Goal: Transaction & Acquisition: Purchase product/service

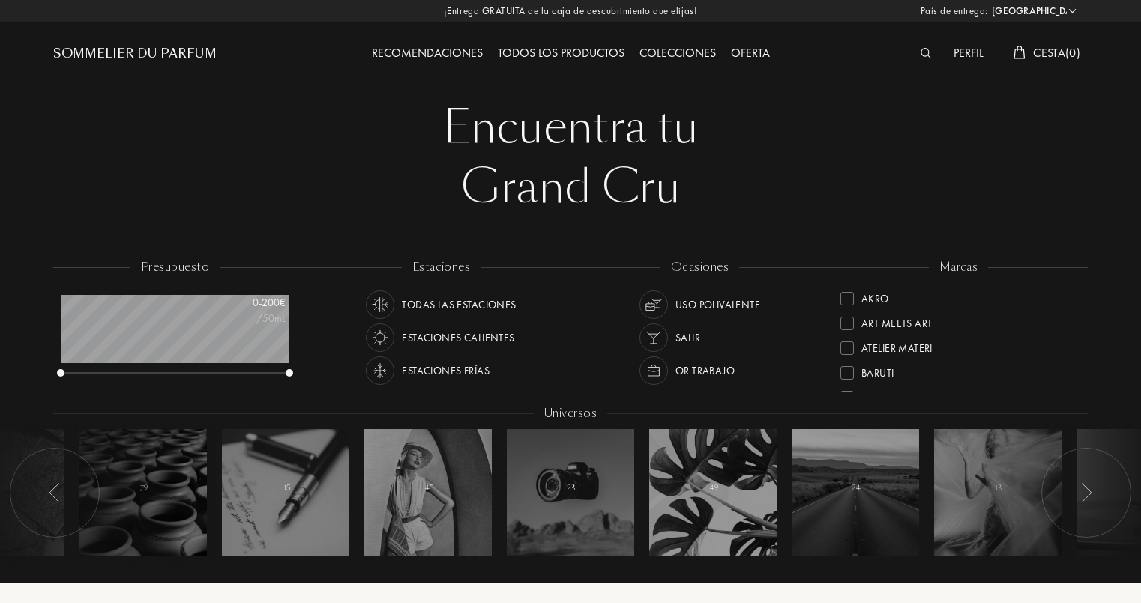
select select "ES"
click at [934, 54] on div at bounding box center [930, 53] width 34 height 19
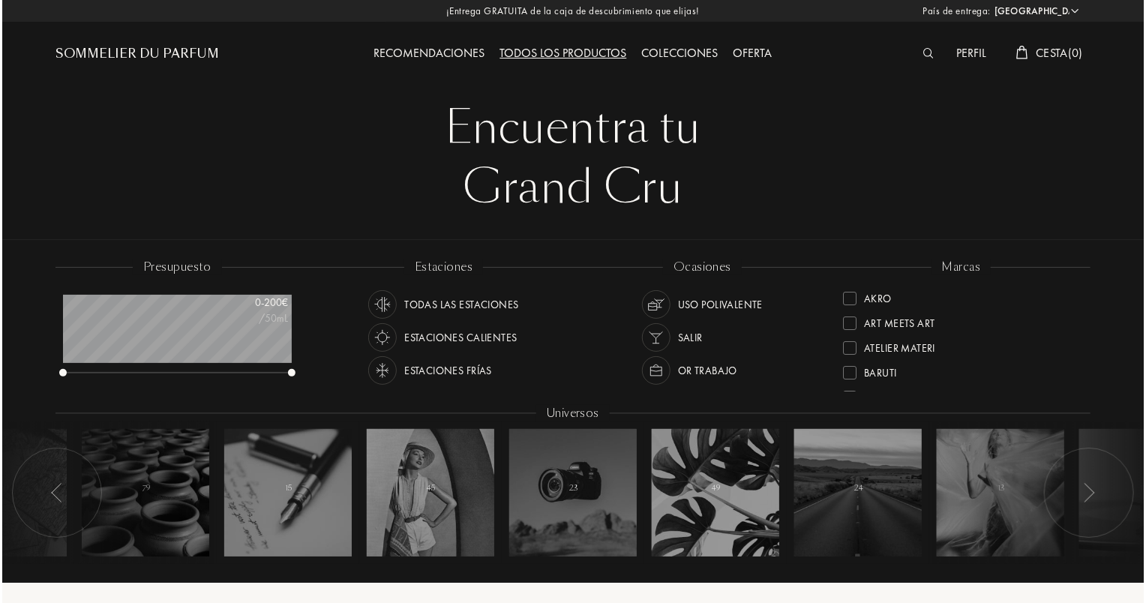
scroll to position [0, 0]
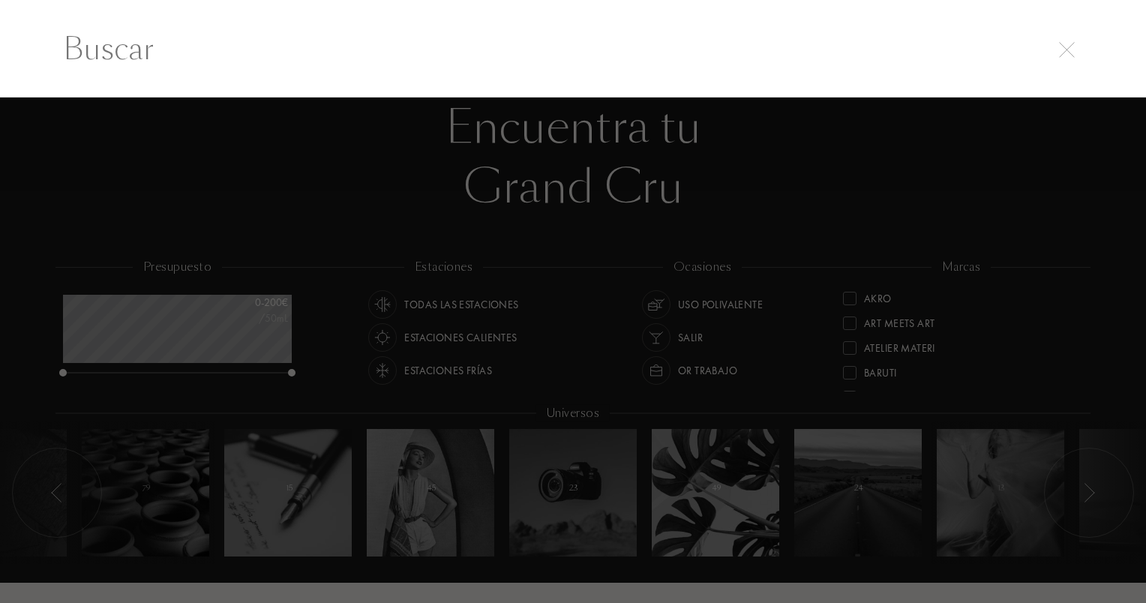
click at [925, 55] on input "text" at bounding box center [573, 48] width 1080 height 45
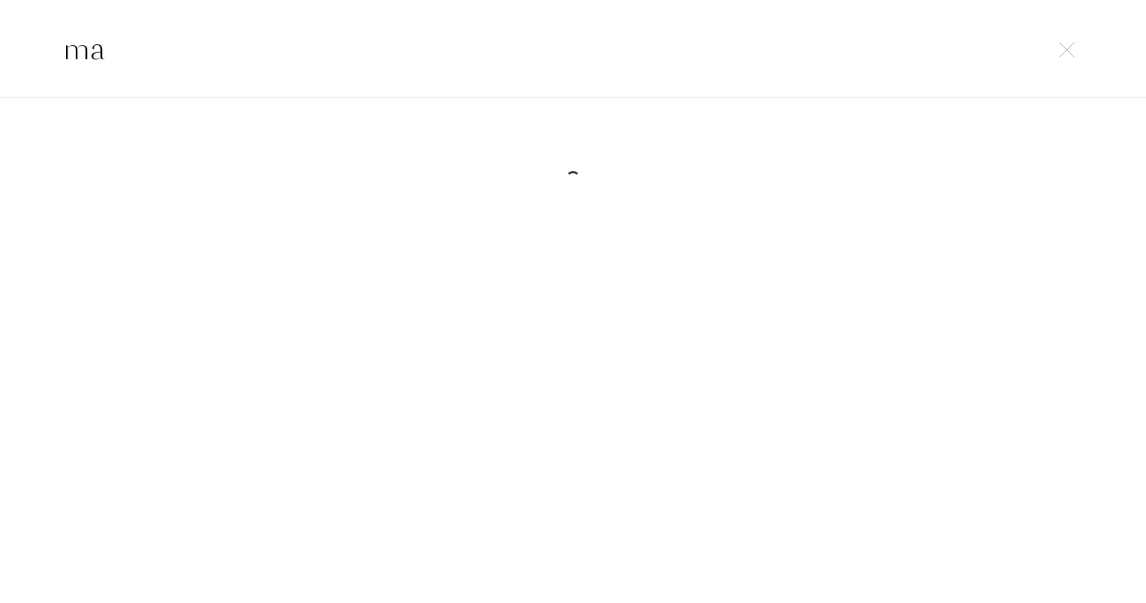
type input "m"
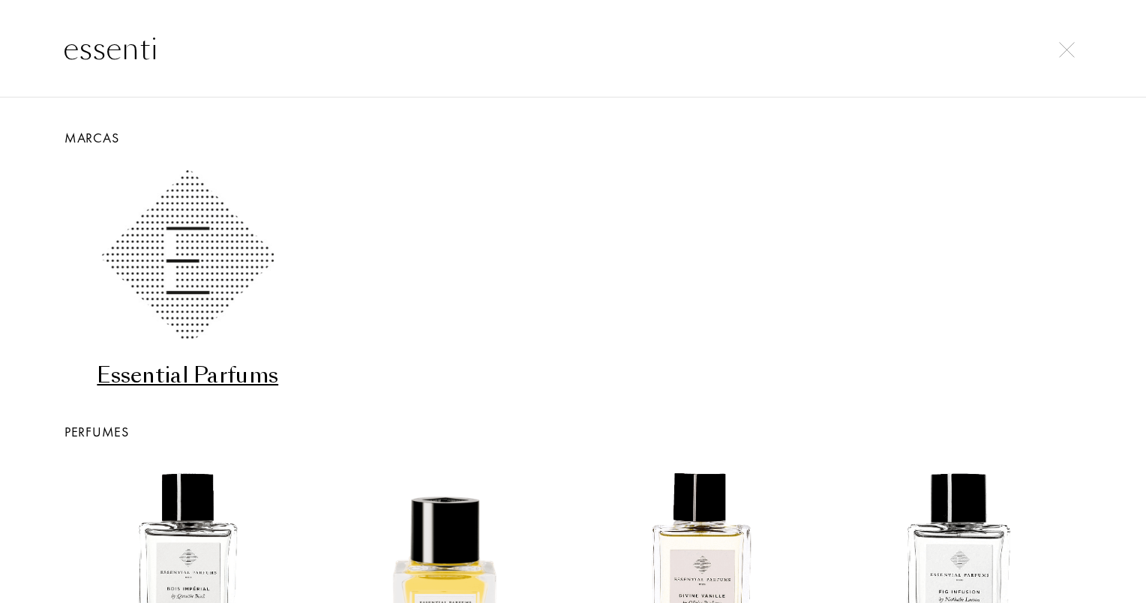
type input "essenti"
click at [216, 379] on div "Essential Parfums" at bounding box center [187, 375] width 245 height 29
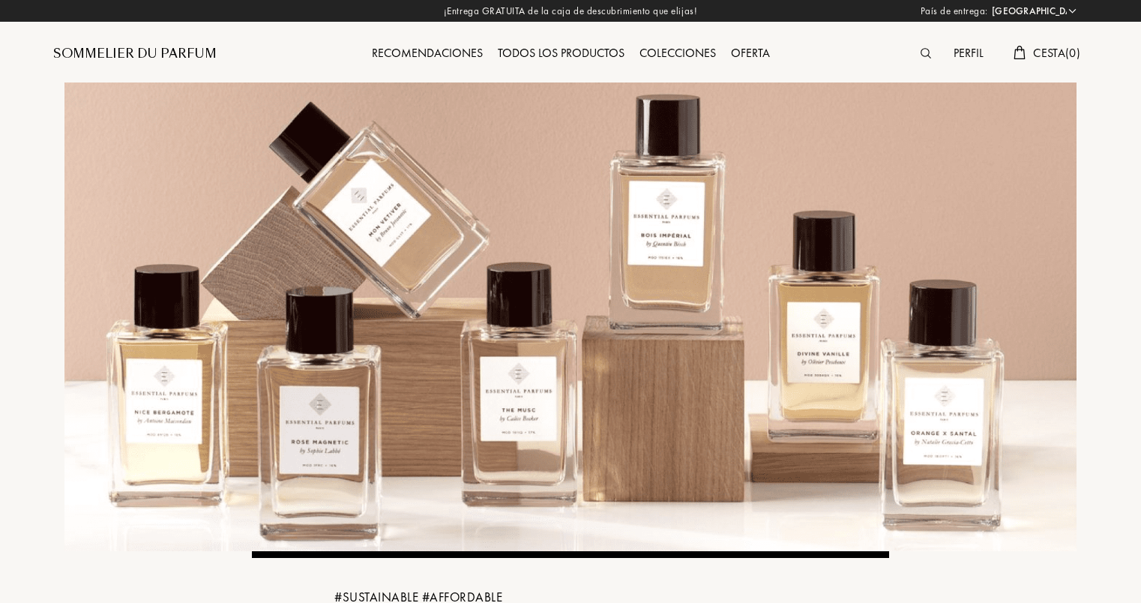
select select "ES"
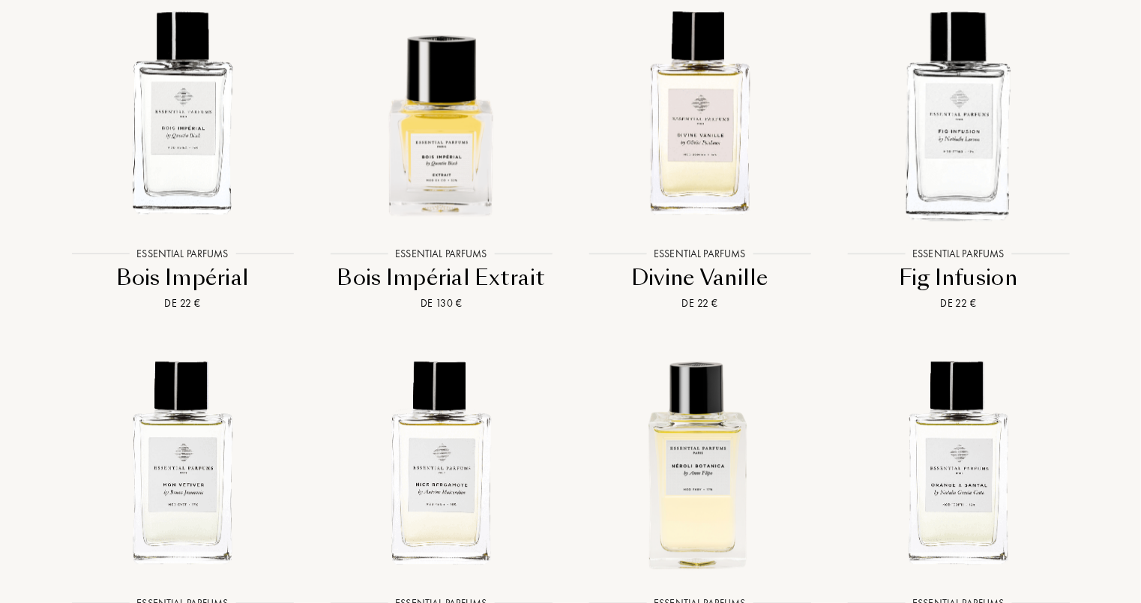
scroll to position [2025, 0]
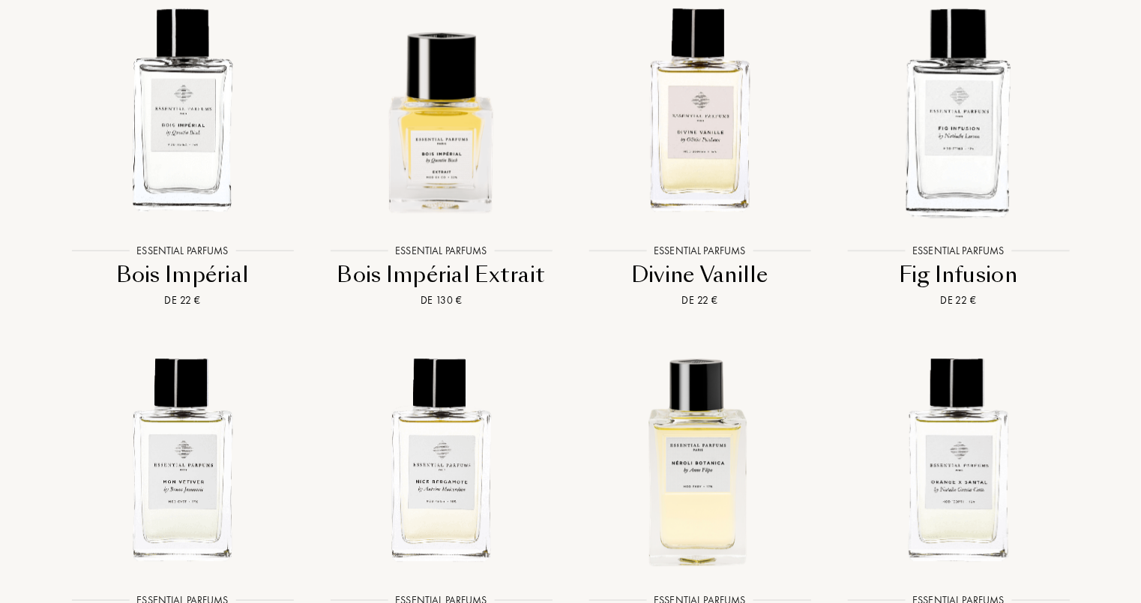
click at [679, 270] on div "Divine Vanille" at bounding box center [700, 274] width 247 height 29
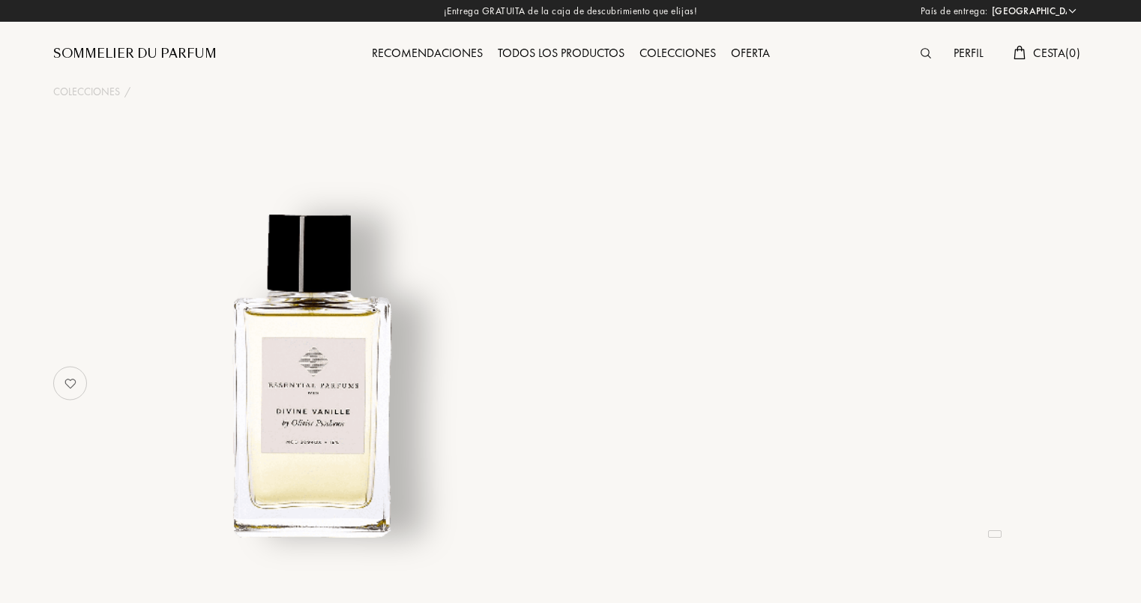
select select "ES"
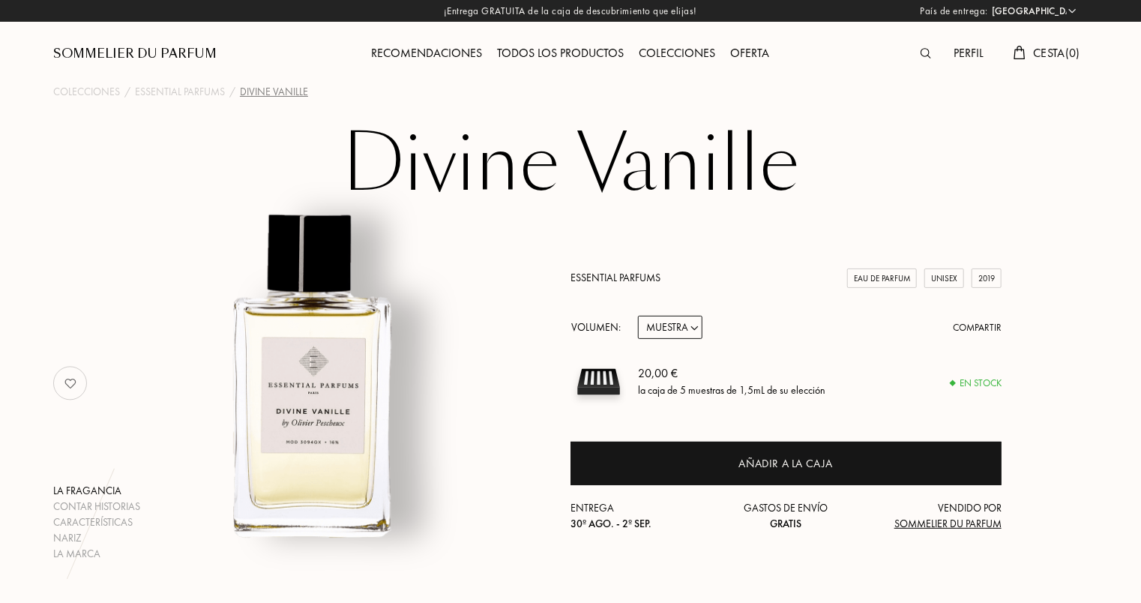
click at [693, 330] on select "Muestra 10mL 100mL 150mL" at bounding box center [670, 327] width 64 height 23
select select "2"
click at [638, 316] on select "Muestra 10mL 100mL 150mL" at bounding box center [670, 327] width 64 height 23
select select "2"
click at [699, 331] on select "Muestra 10mL 100mL 150mL" at bounding box center [670, 327] width 64 height 23
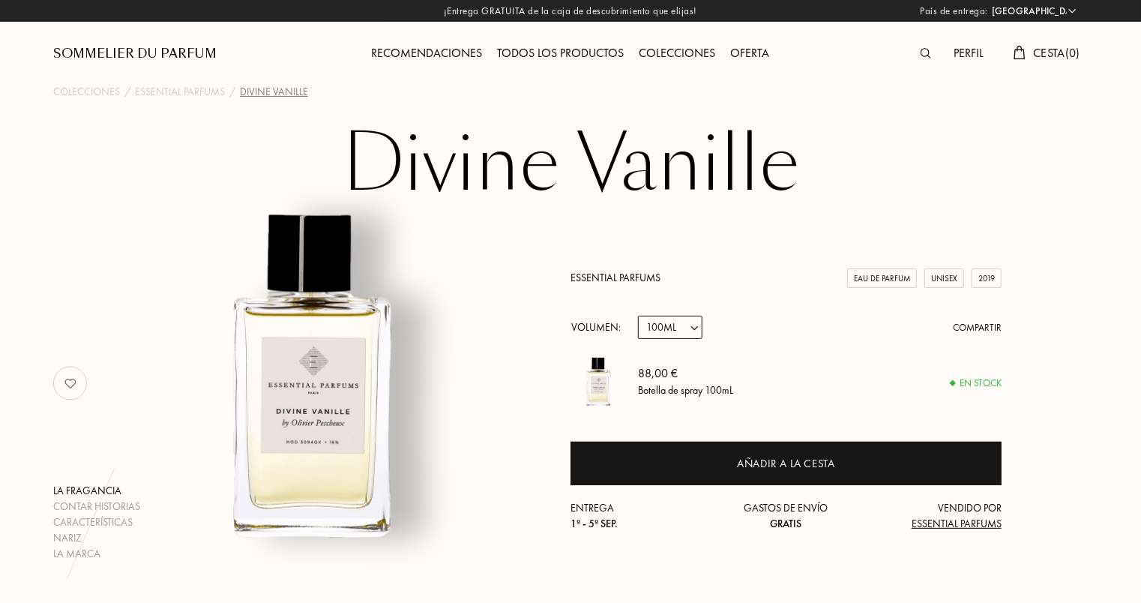
select select "3"
click at [638, 316] on select "Muestra 10mL 100mL 150mL" at bounding box center [670, 327] width 64 height 23
select select "3"
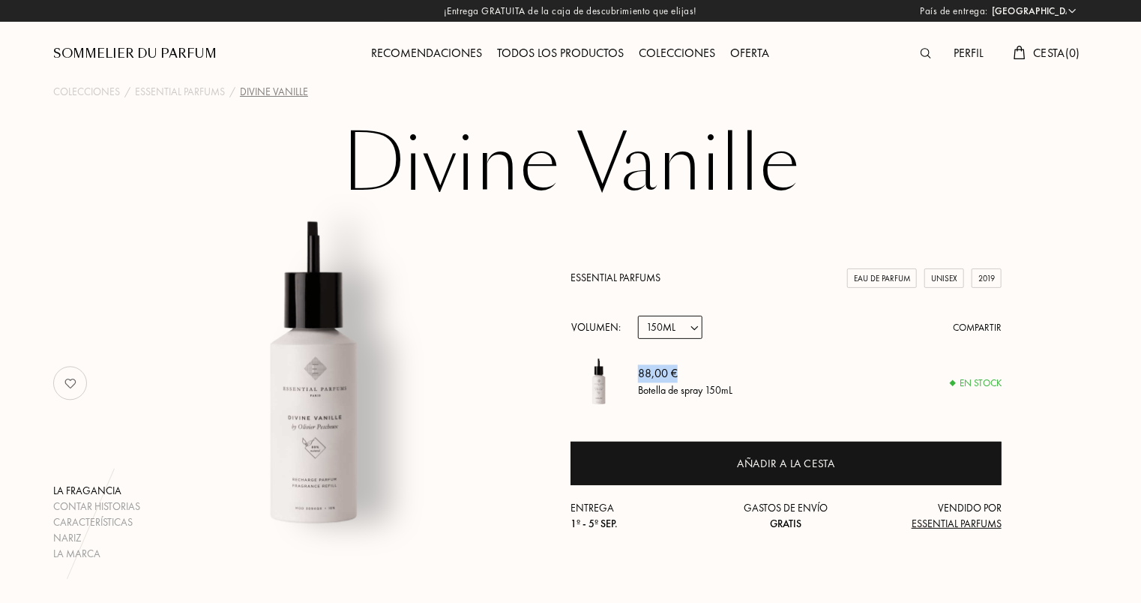
drag, startPoint x: 637, startPoint y: 372, endPoint x: 686, endPoint y: 372, distance: 48.7
click at [686, 372] on div "88,00 €" at bounding box center [685, 374] width 94 height 18
drag, startPoint x: 686, startPoint y: 372, endPoint x: 748, endPoint y: 384, distance: 63.4
click at [748, 383] on div "88,00 € Botella de spray 150mL" at bounding box center [820, 382] width 364 height 56
click at [695, 327] on select "Muestra 10mL 100mL 150mL" at bounding box center [670, 327] width 64 height 23
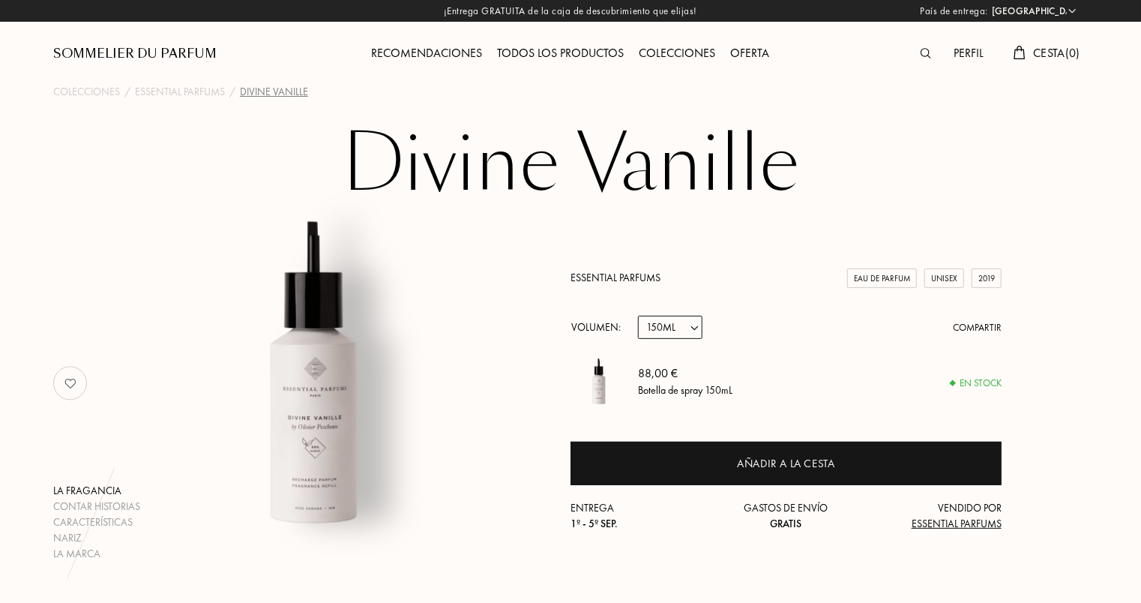
select select "2"
click at [638, 316] on select "Muestra 10mL 100mL 150mL" at bounding box center [670, 327] width 64 height 23
select select "2"
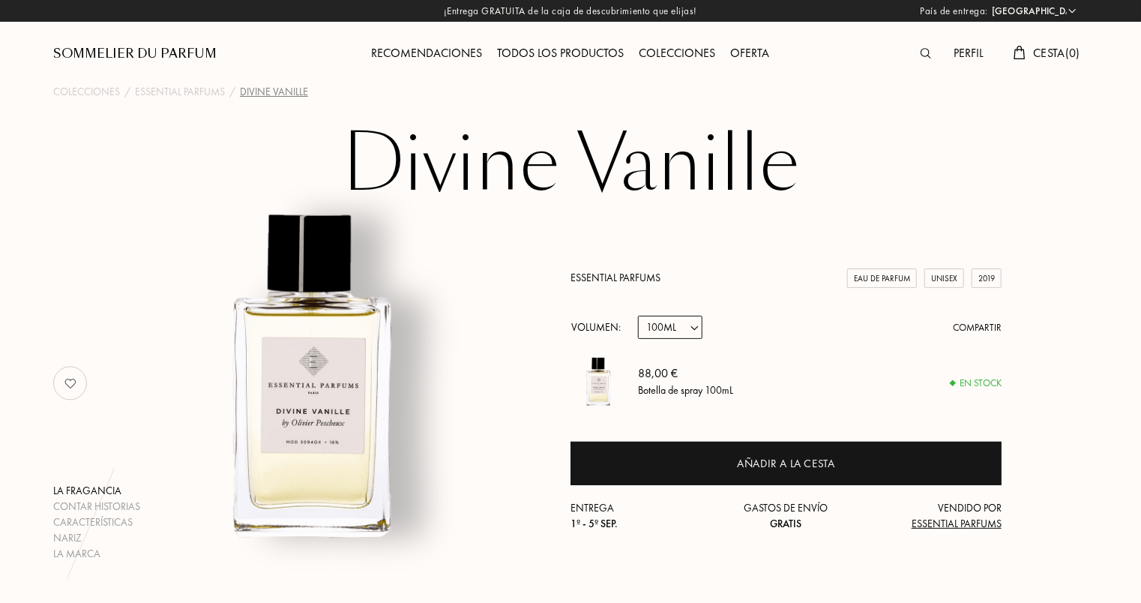
click at [973, 49] on div "Perfil" at bounding box center [968, 53] width 45 height 19
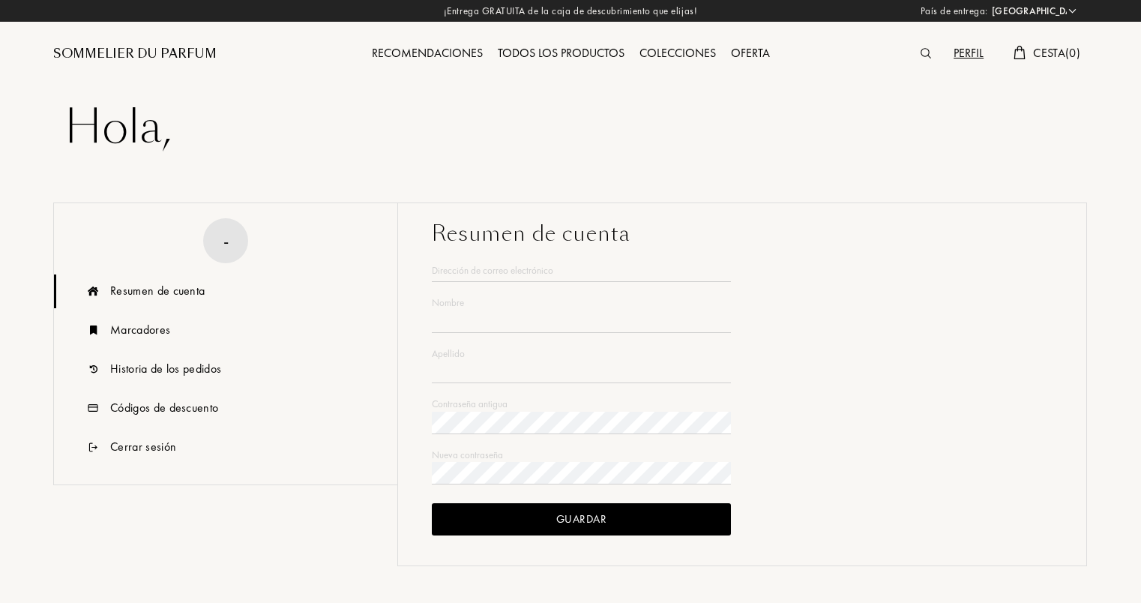
select select "ES"
type input "[PERSON_NAME]"
type input "Abascal"
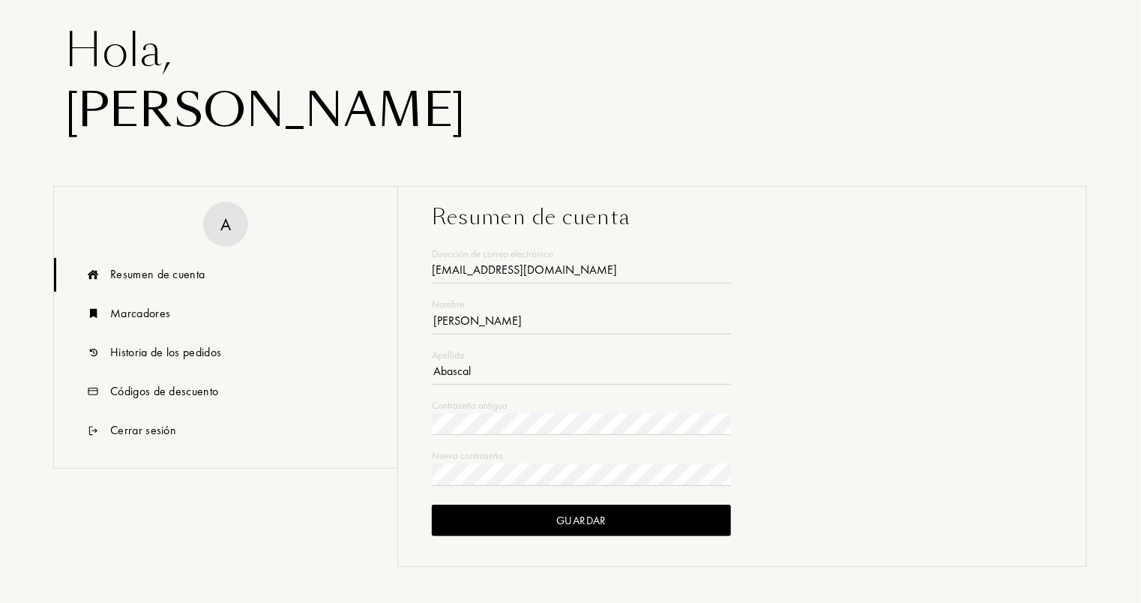
scroll to position [150, 0]
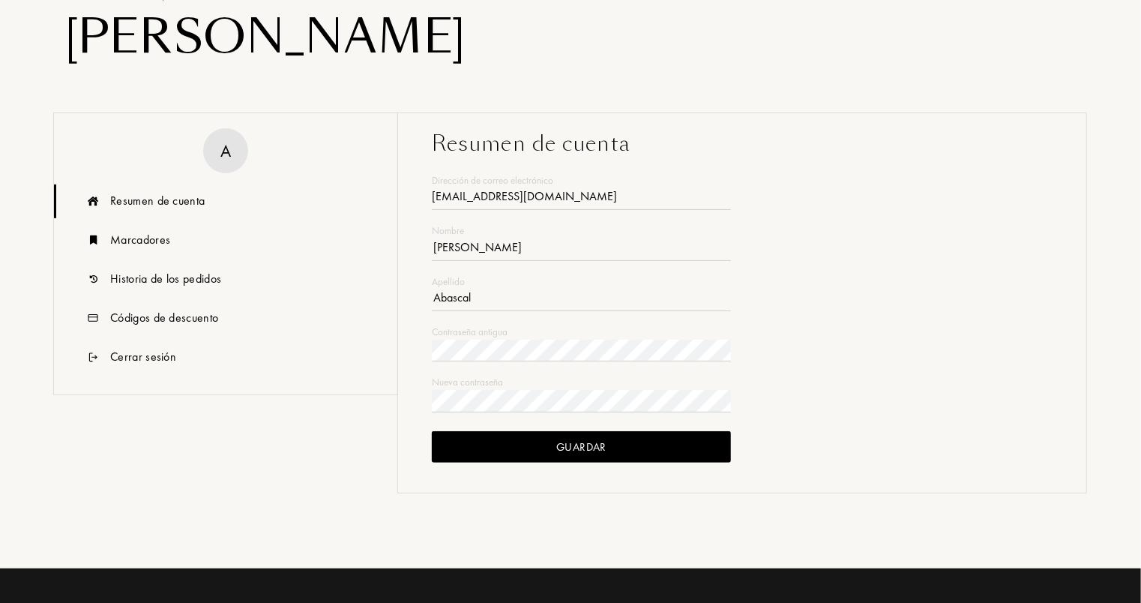
click at [607, 446] on div "Guardar" at bounding box center [581, 447] width 299 height 32
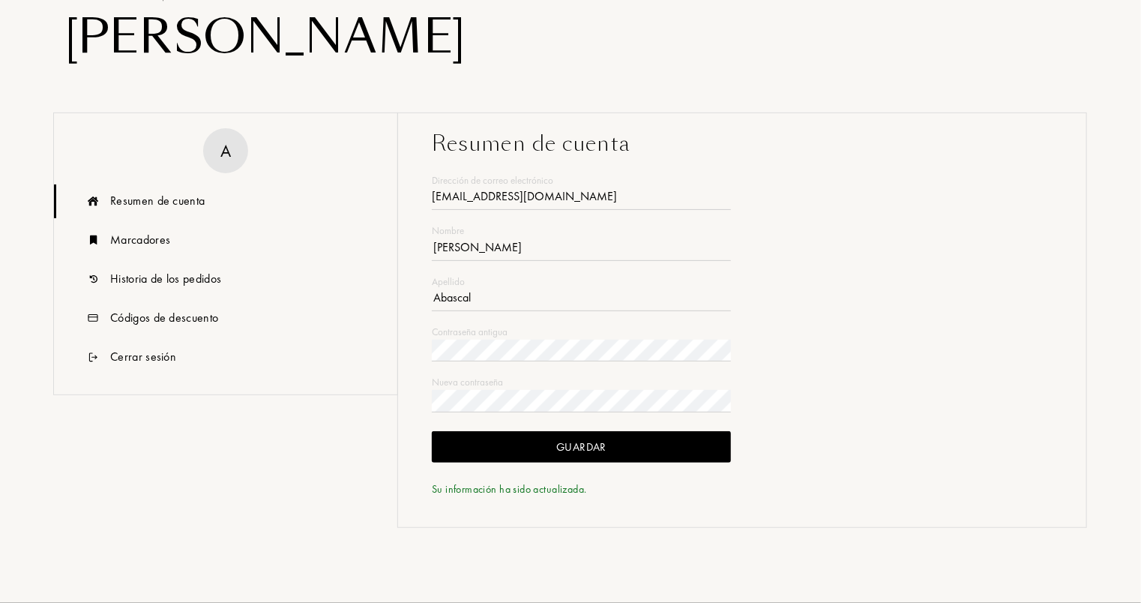
click at [994, 279] on div "Resumen de cuenta Dirección de correo electrónico [EMAIL_ADDRESS][DOMAIN_NAME] …" at bounding box center [742, 313] width 666 height 370
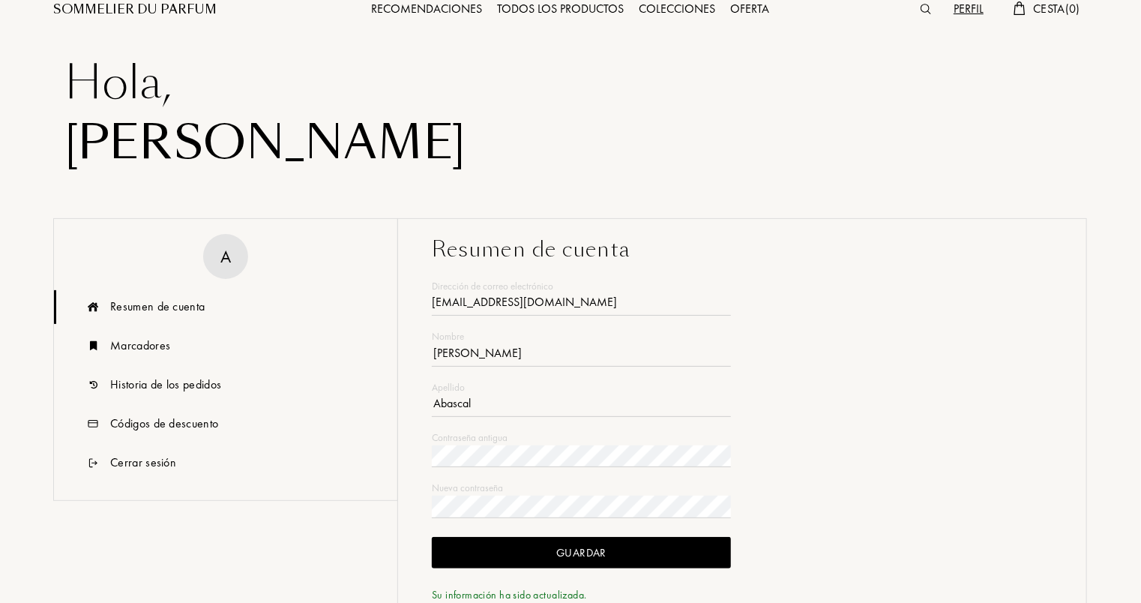
scroll to position [0, 0]
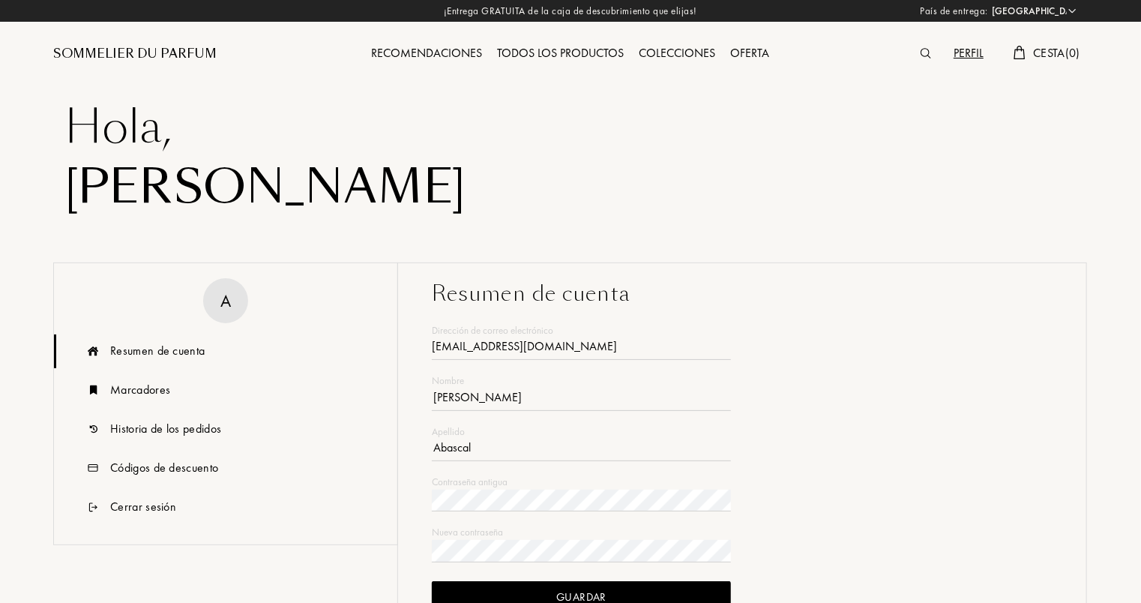
click at [471, 55] on div "Recomendaciones" at bounding box center [427, 53] width 126 height 19
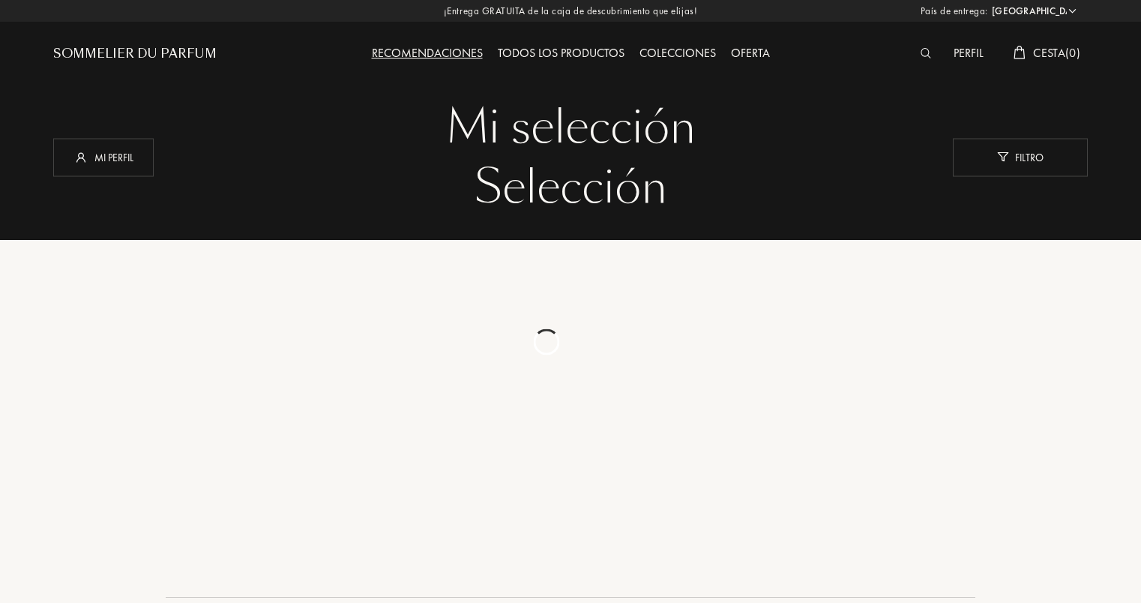
select select "ES"
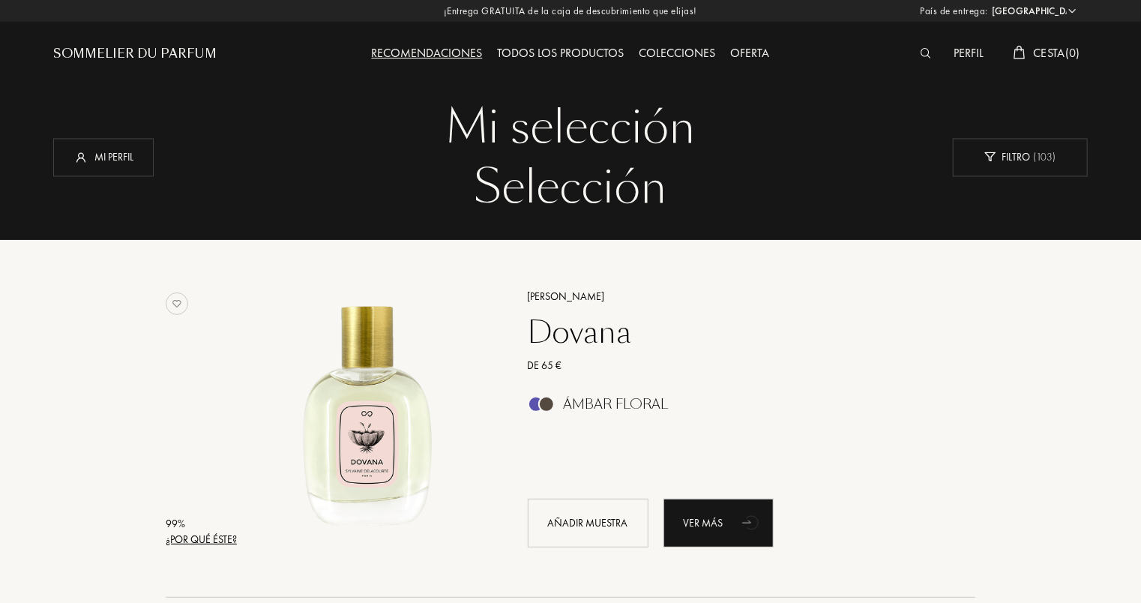
click at [558, 49] on div "Todos los productos" at bounding box center [561, 53] width 142 height 19
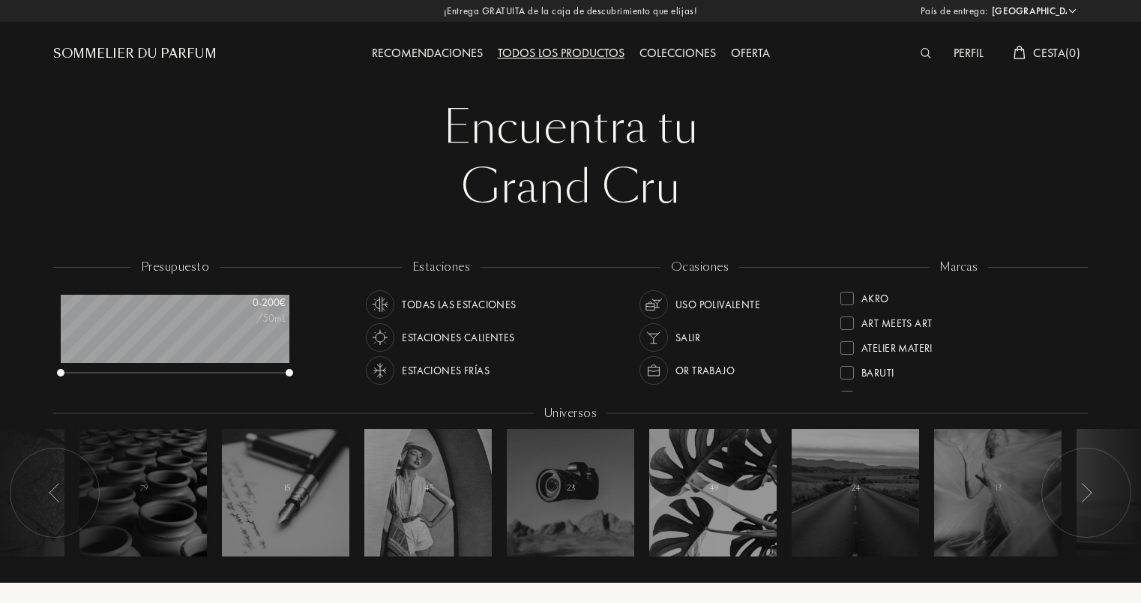
select select "ES"
click at [921, 54] on img at bounding box center [926, 53] width 11 height 10
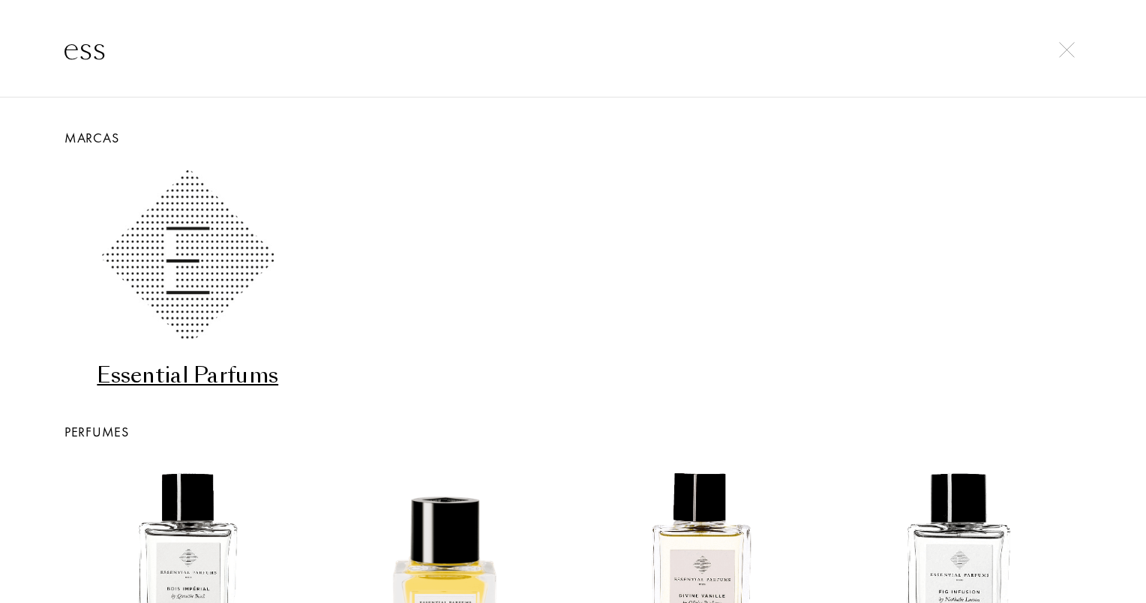
type input "ess"
click at [203, 376] on div "Essential Parfums" at bounding box center [187, 375] width 245 height 29
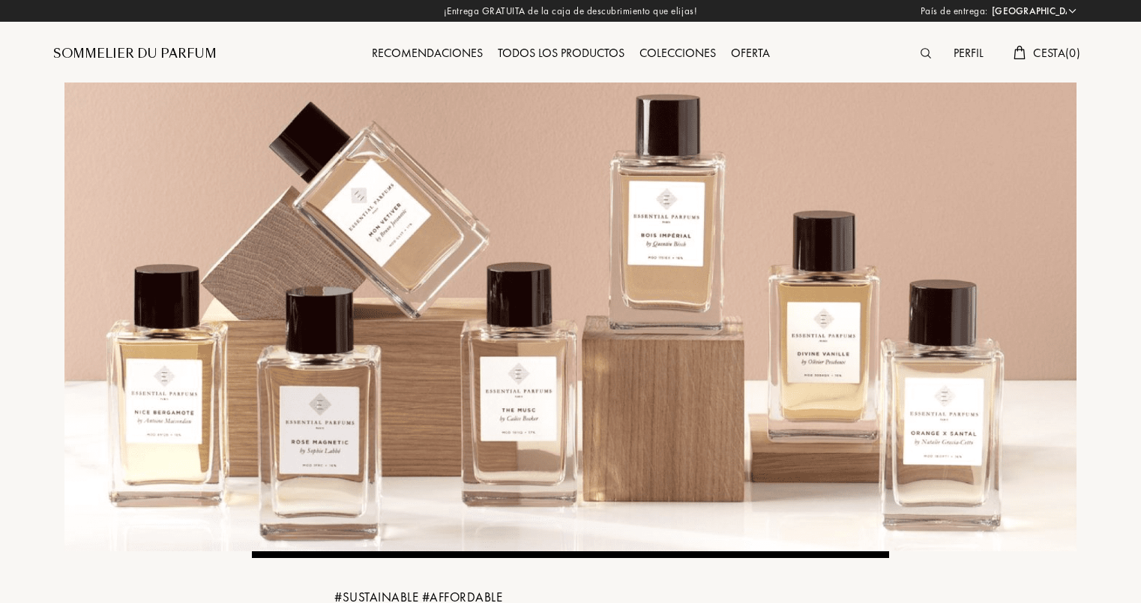
select select "ES"
click at [924, 46] on div at bounding box center [929, 53] width 33 height 19
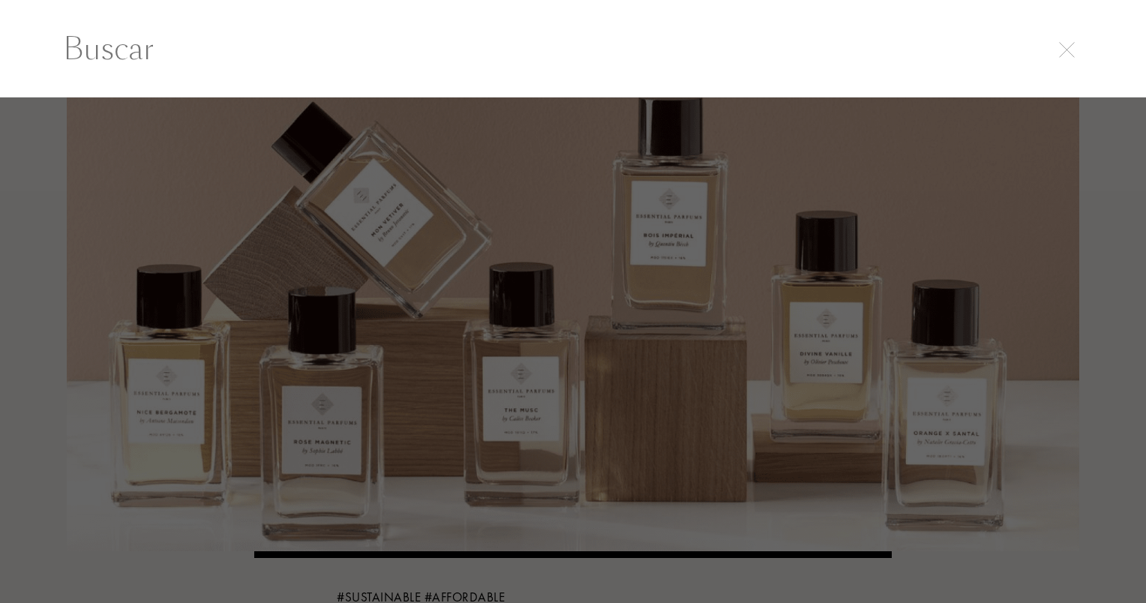
click at [926, 55] on input "text" at bounding box center [573, 48] width 1080 height 45
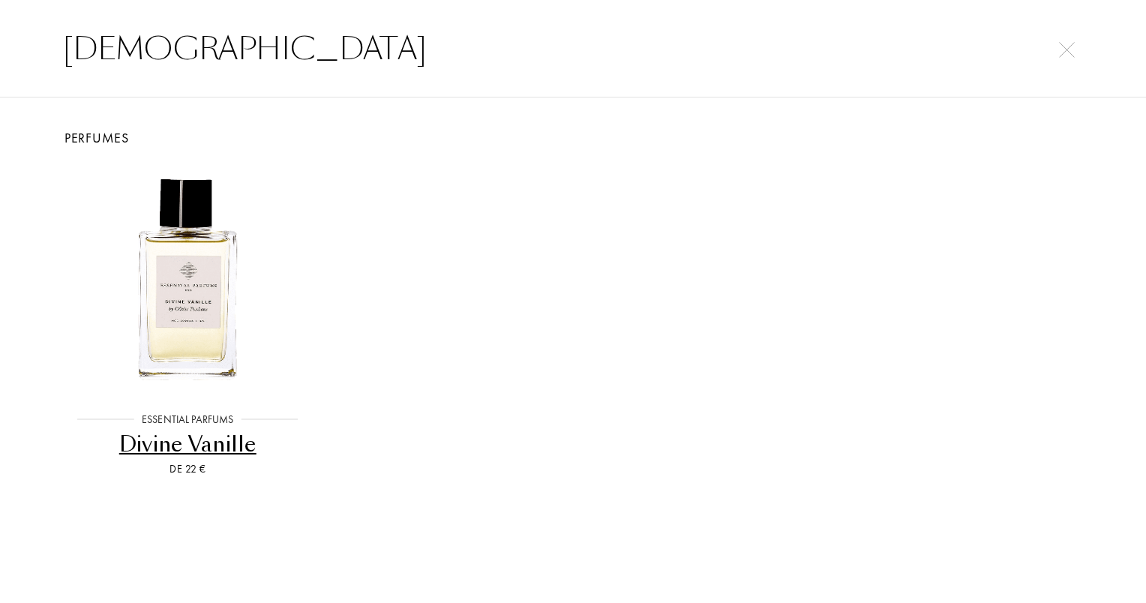
type input "divin"
click at [204, 435] on div "Divine Vanille" at bounding box center [187, 444] width 245 height 29
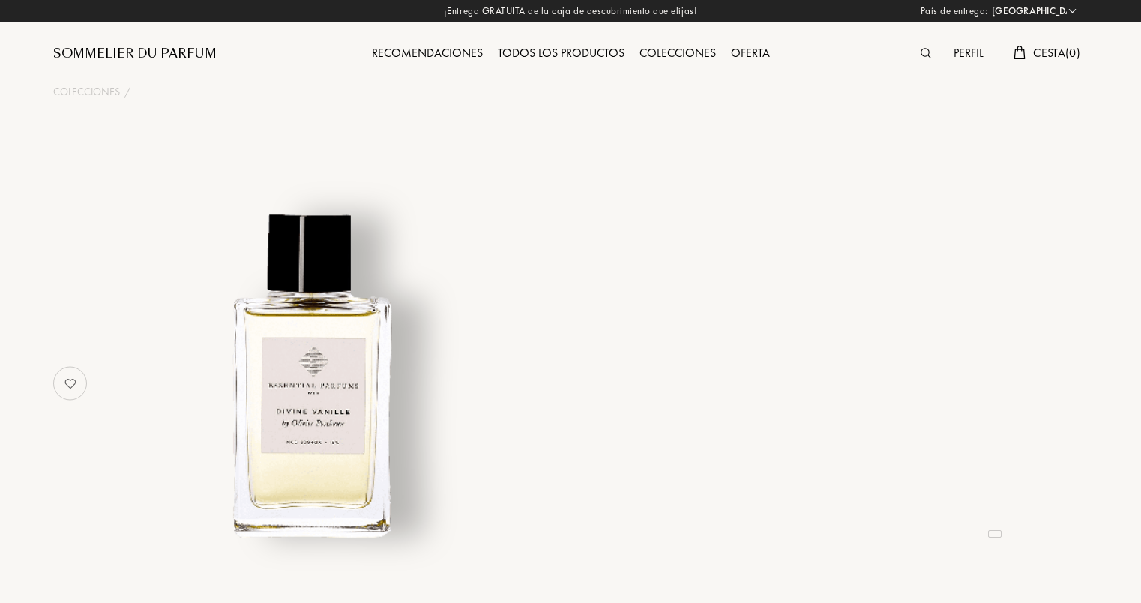
select select "ES"
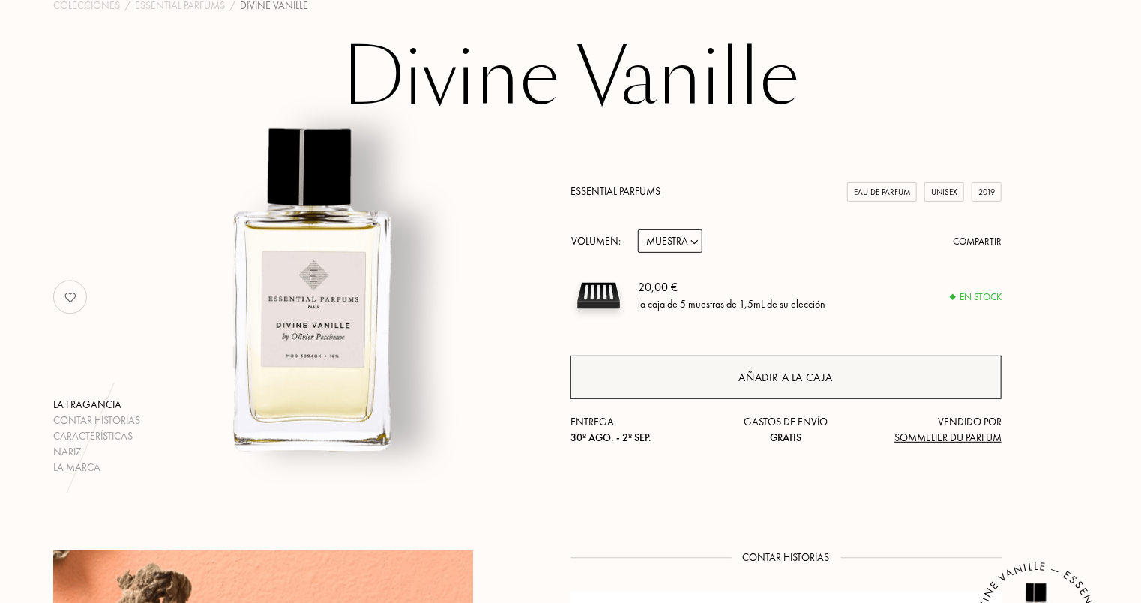
scroll to position [150, 0]
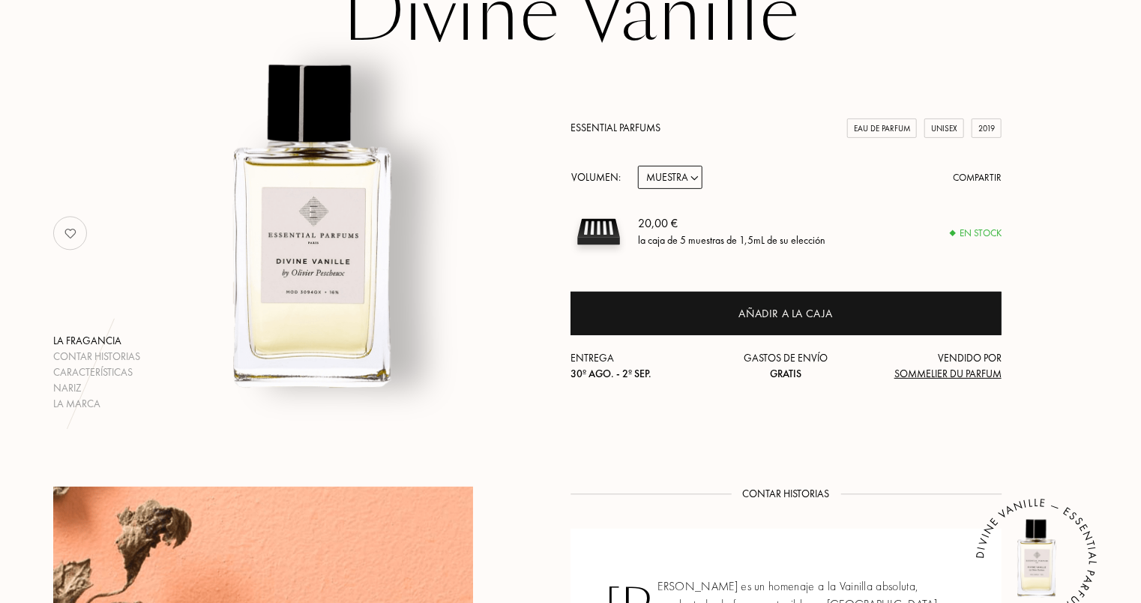
click at [651, 225] on div "20,00 €" at bounding box center [731, 224] width 187 height 18
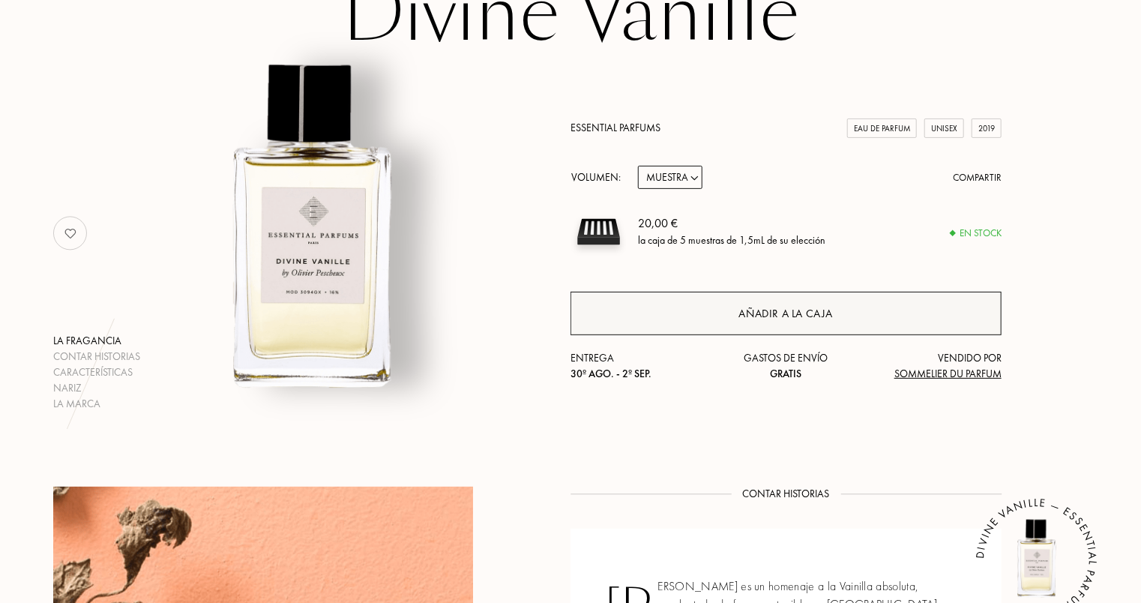
click at [741, 319] on div "Añadir a la caja" at bounding box center [786, 313] width 94 height 17
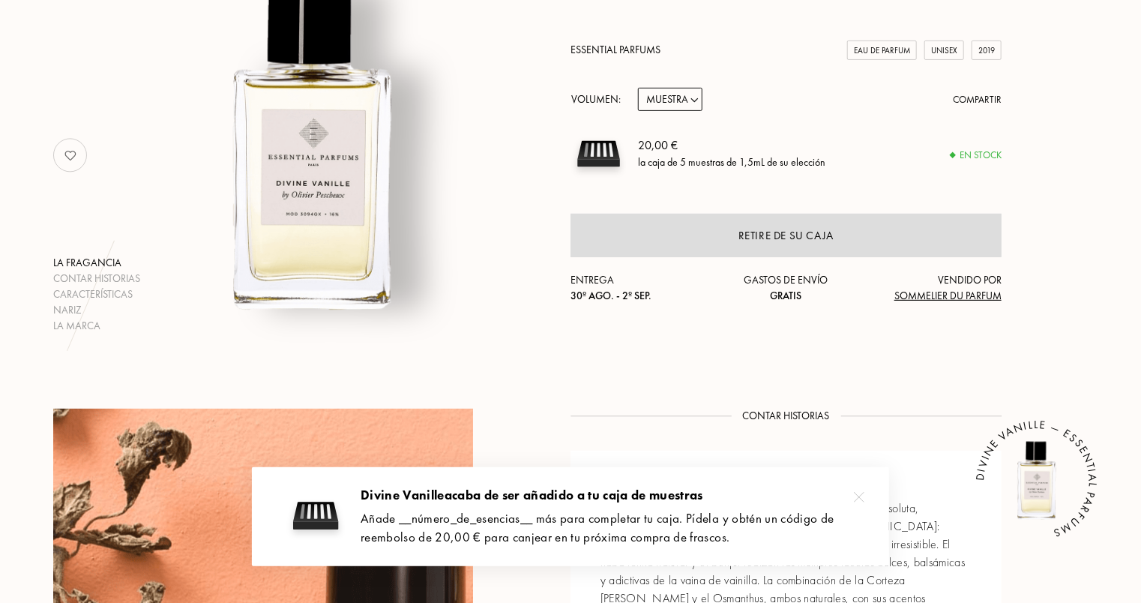
scroll to position [225, 0]
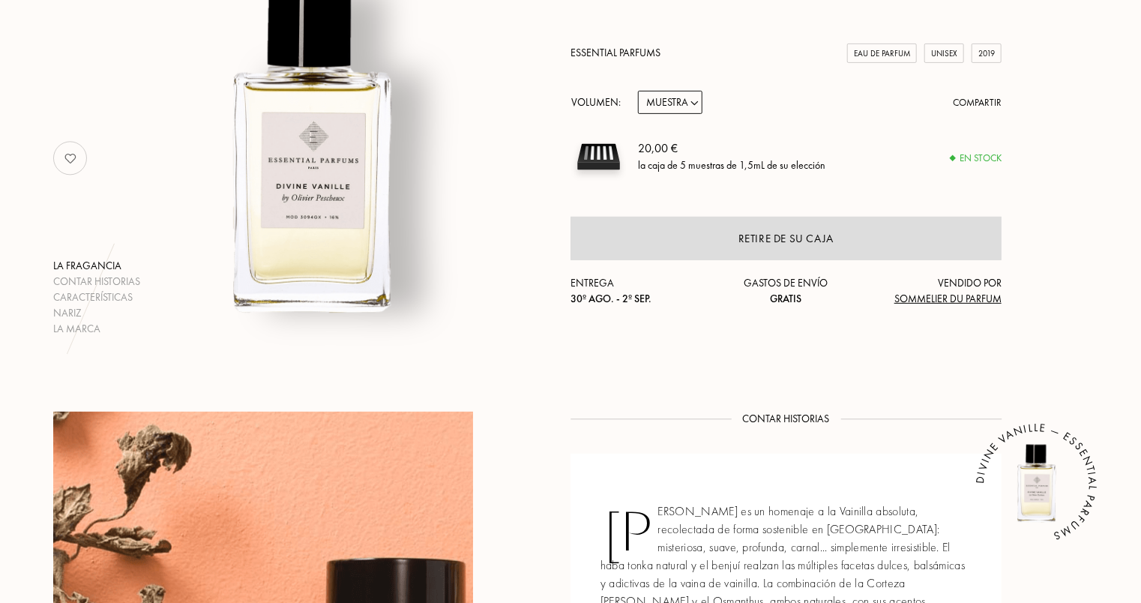
drag, startPoint x: 641, startPoint y: 150, endPoint x: 850, endPoint y: 174, distance: 210.6
click at [850, 174] on div "20,00 € la caja de 5 muestras de 1,5mL de su elección" at bounding box center [820, 157] width 364 height 56
click at [851, 175] on div "20,00 € la caja de 5 muestras de 1,5mL de su elección" at bounding box center [820, 157] width 364 height 56
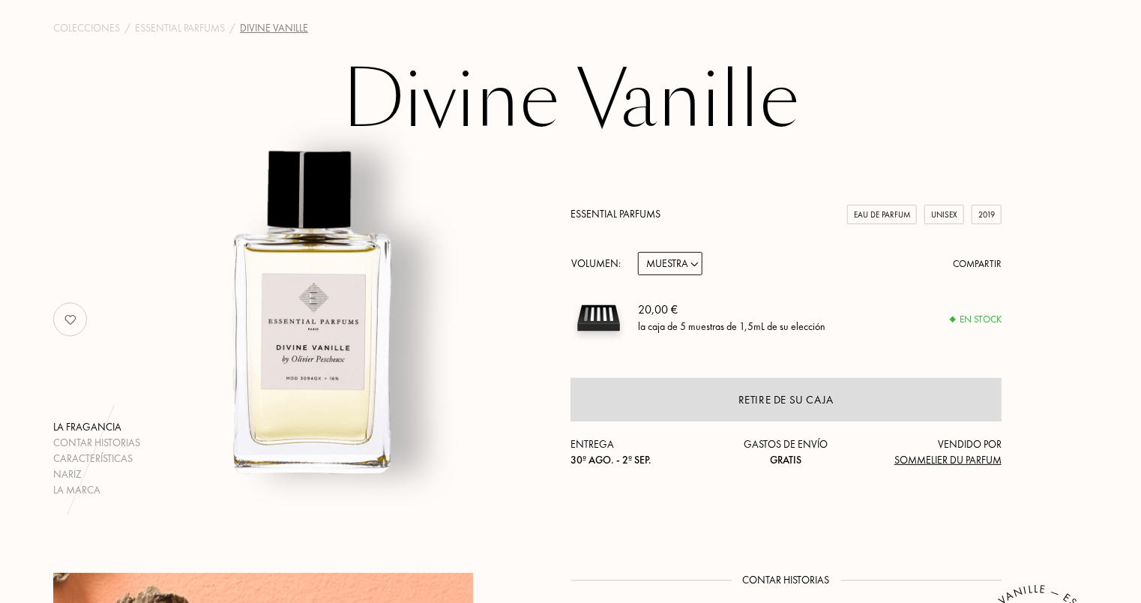
scroll to position [0, 0]
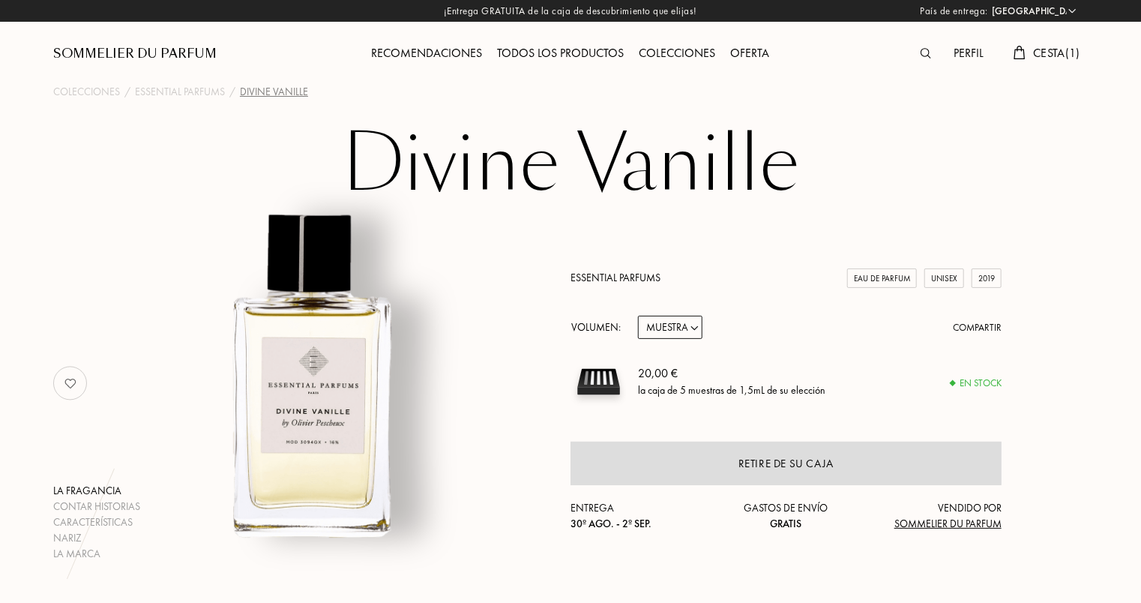
click at [549, 49] on div "Todos los productos" at bounding box center [561, 53] width 142 height 19
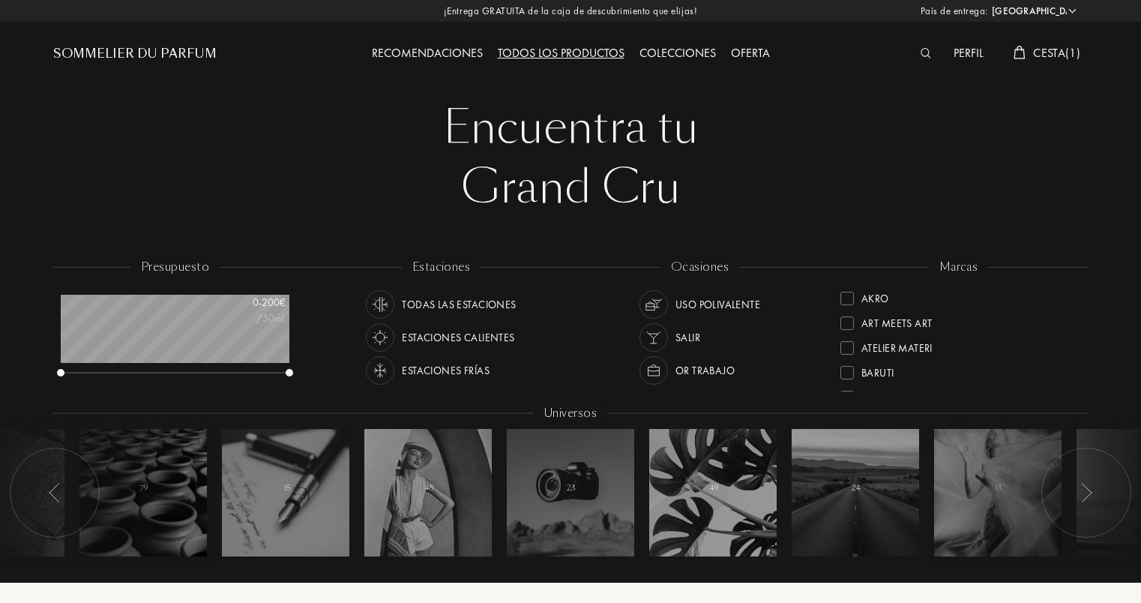
select select "ES"
click at [461, 368] on div "Estaciones frías" at bounding box center [446, 370] width 88 height 28
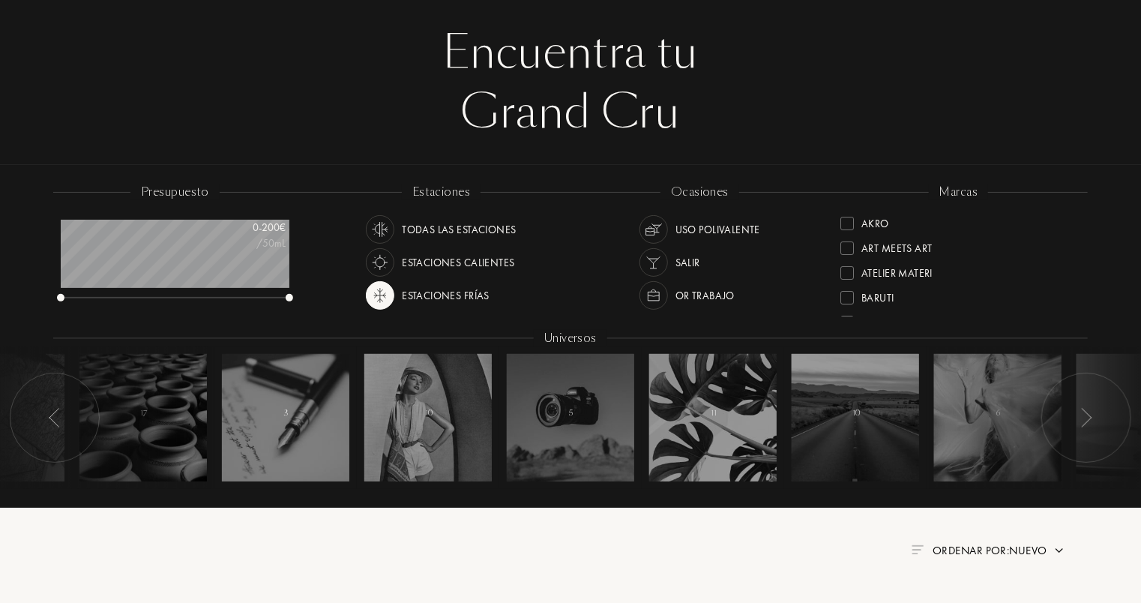
click at [734, 221] on div "Uso polivalente" at bounding box center [718, 229] width 85 height 28
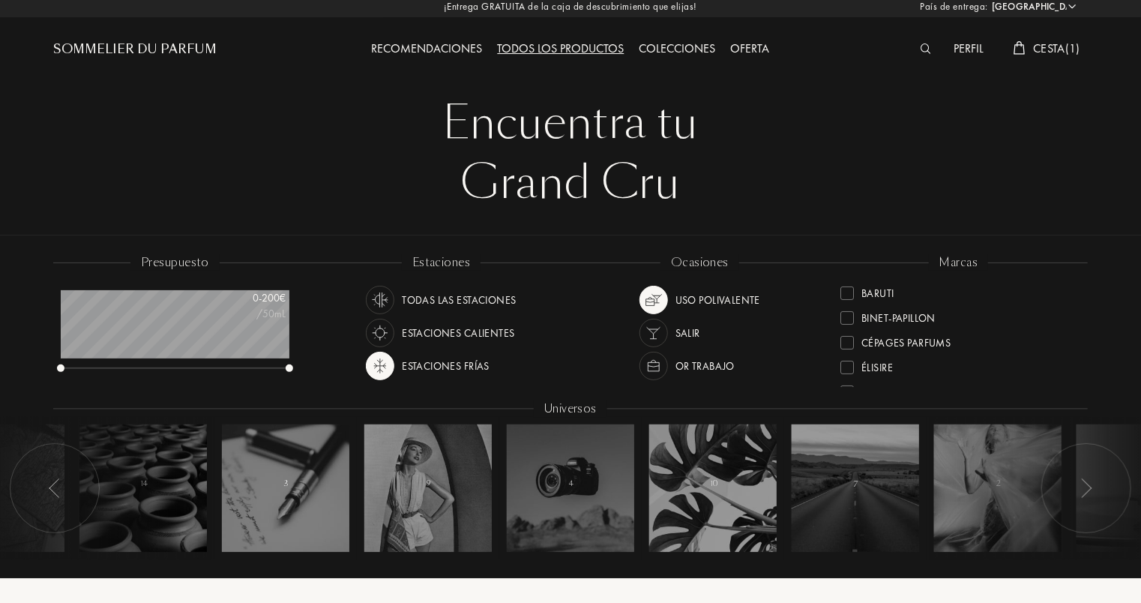
scroll to position [150, 0]
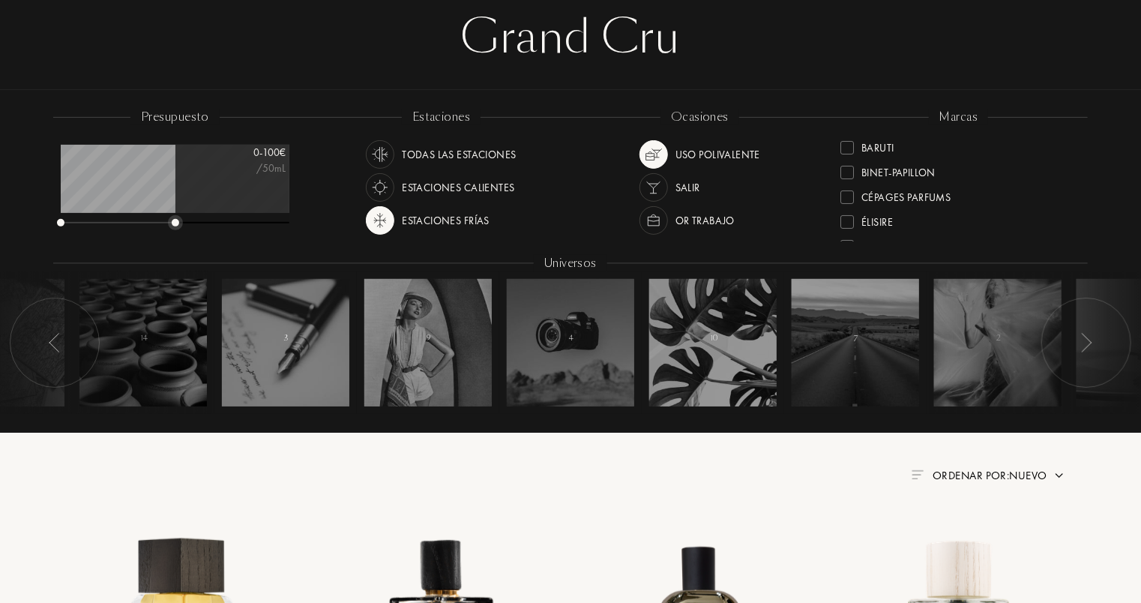
drag, startPoint x: 288, startPoint y: 225, endPoint x: 174, endPoint y: 230, distance: 114.1
click at [174, 230] on div "presupuesto 0 - 100 € /50mL" at bounding box center [182, 176] width 259 height 135
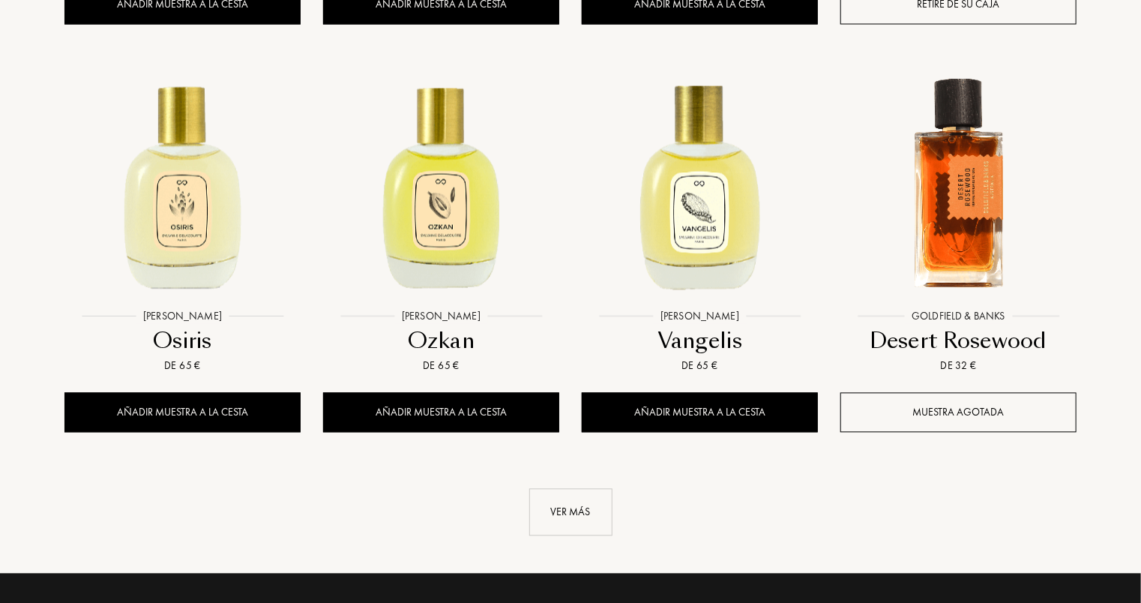
scroll to position [1500, 0]
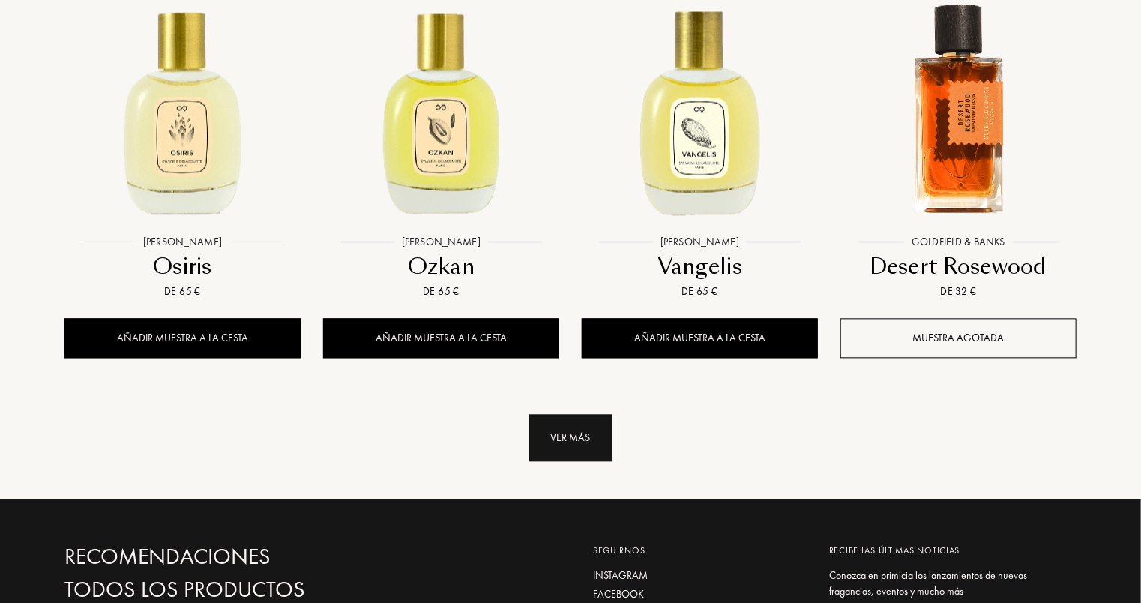
click at [583, 447] on div "Ver más" at bounding box center [570, 437] width 83 height 47
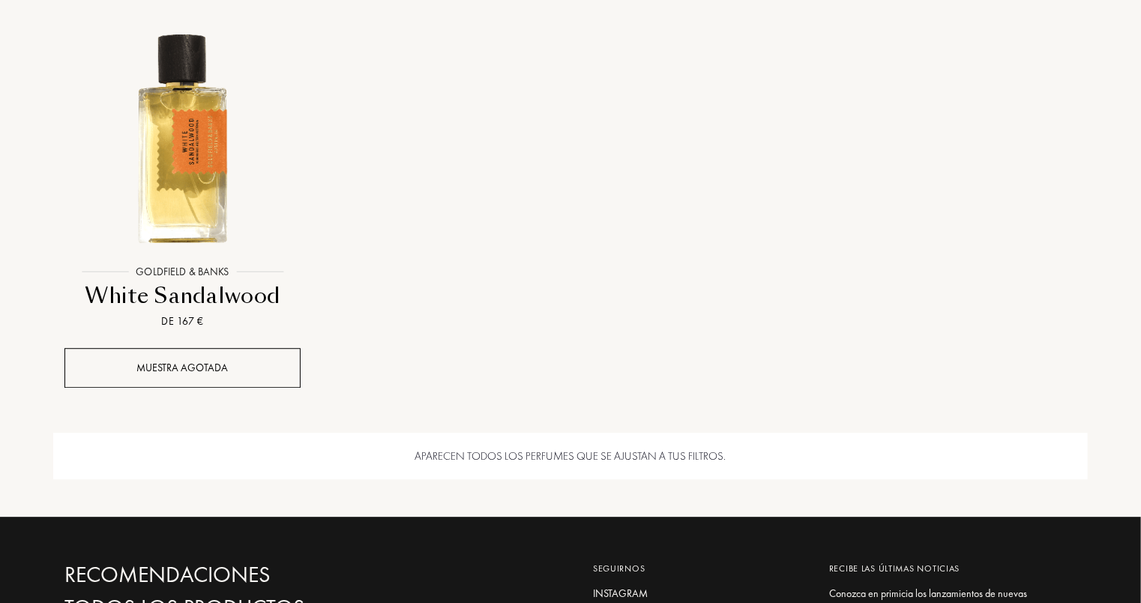
scroll to position [1950, 0]
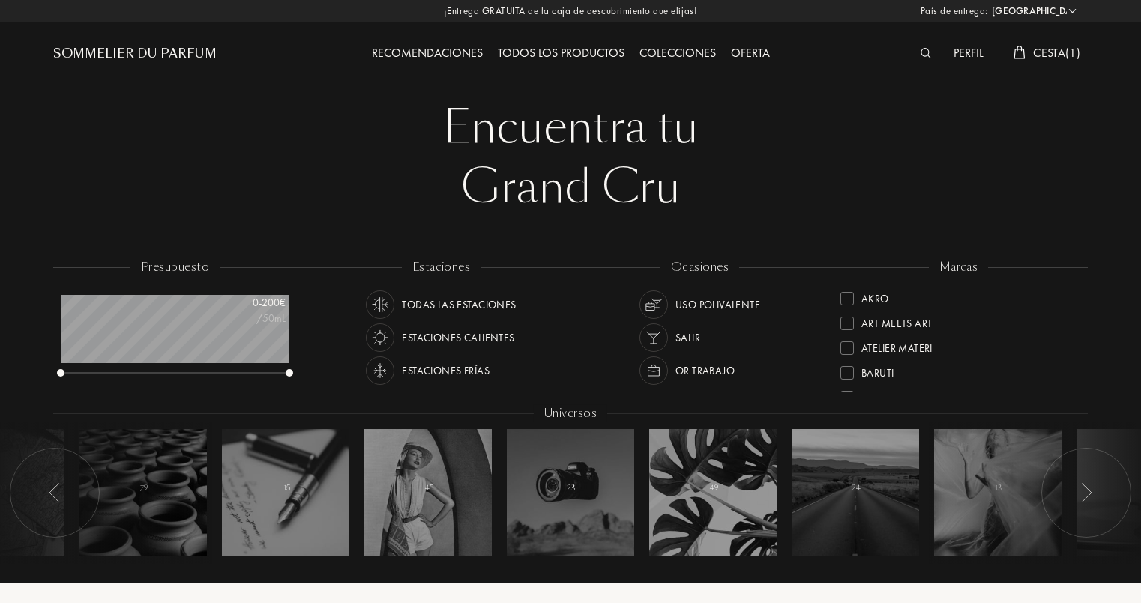
select select "ES"
click at [926, 58] on img at bounding box center [926, 53] width 11 height 10
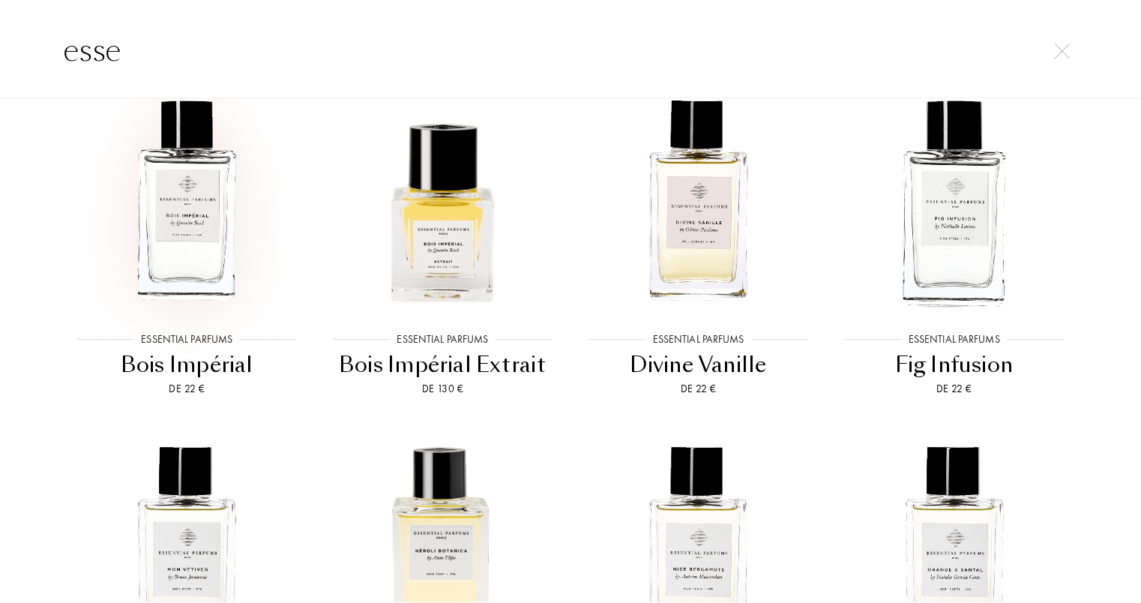
scroll to position [375, 0]
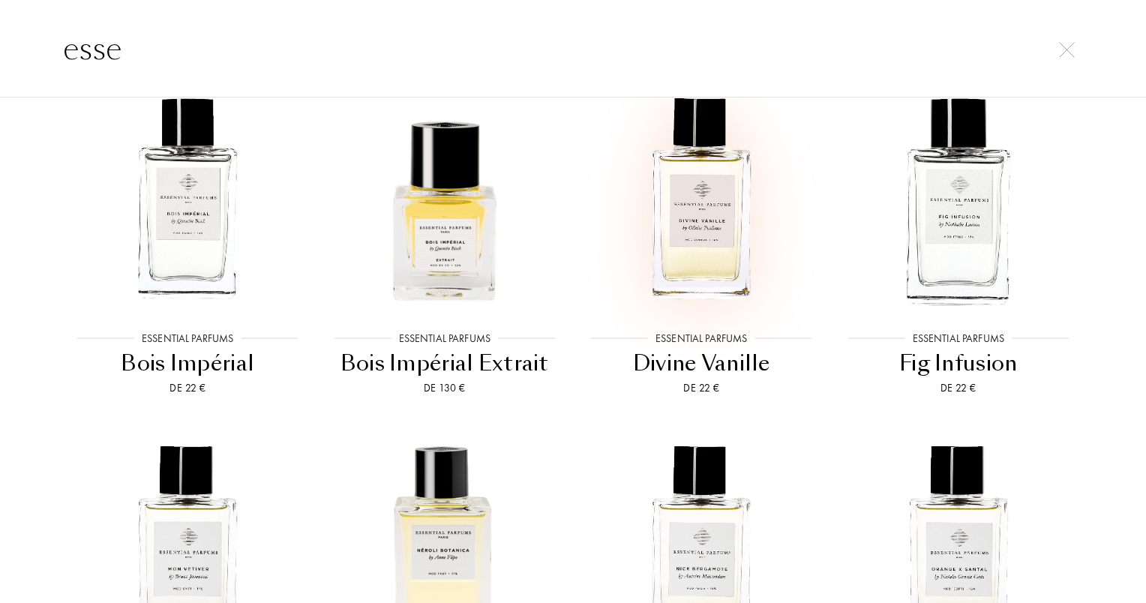
type input "esse"
click at [719, 224] on img at bounding box center [701, 198] width 231 height 231
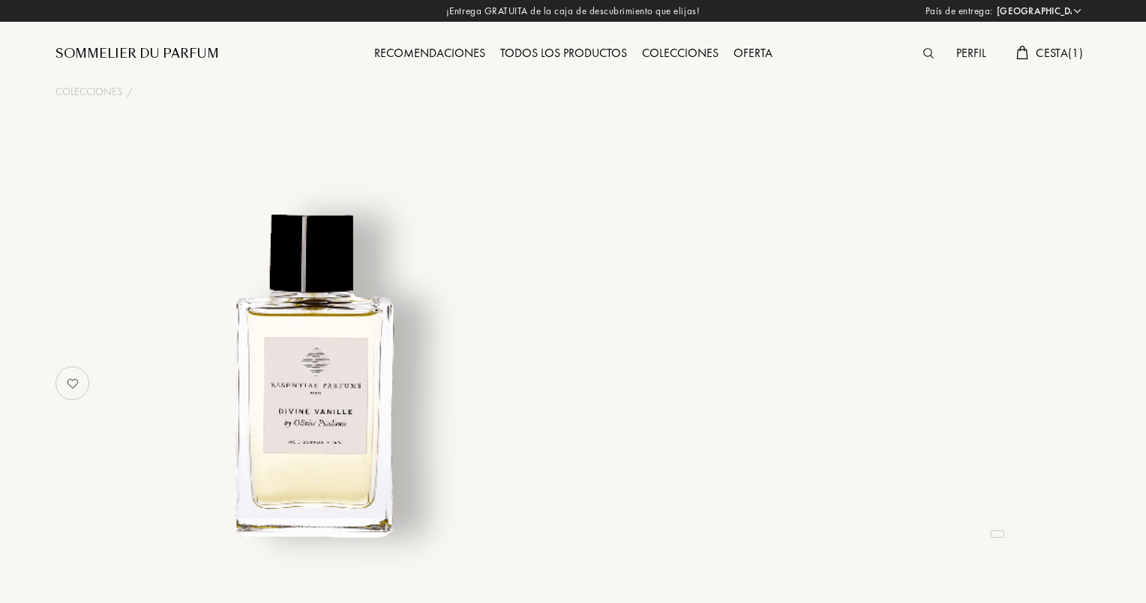
select select "ES"
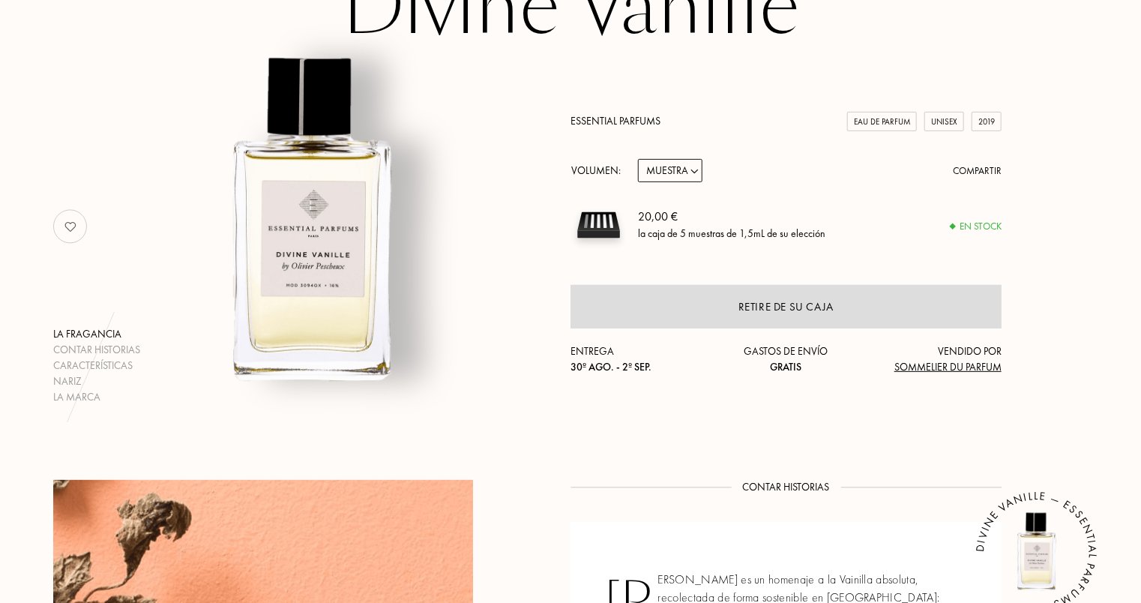
scroll to position [150, 0]
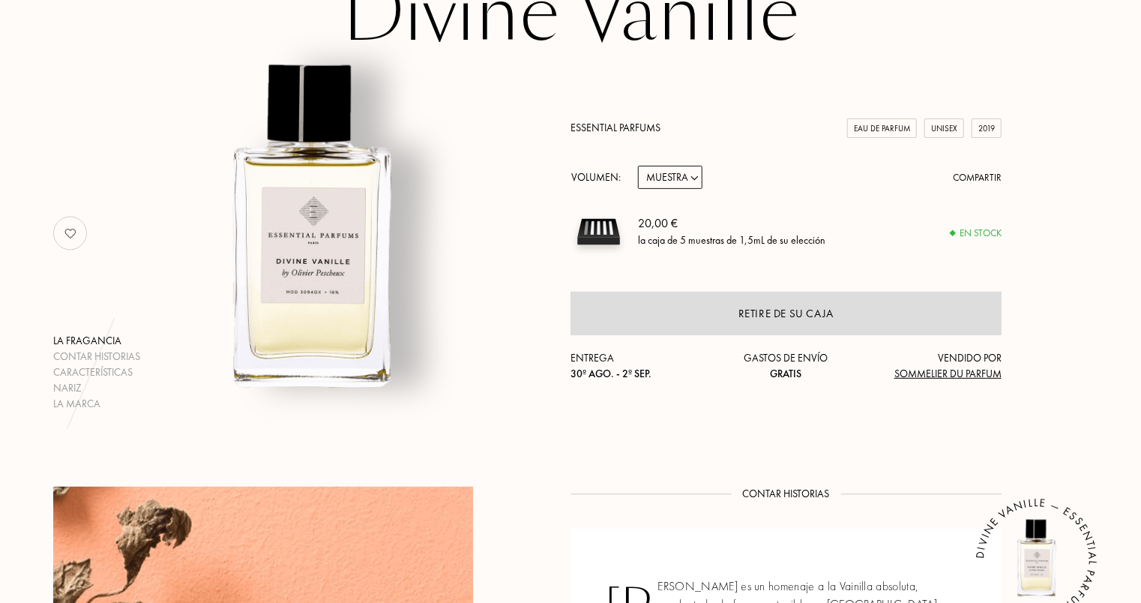
click at [686, 184] on select "Muestra 10mL 100mL 150mL" at bounding box center [670, 177] width 64 height 23
select select "2"
click at [638, 166] on select "Muestra 10mL 100mL 150mL" at bounding box center [670, 177] width 64 height 23
select select "2"
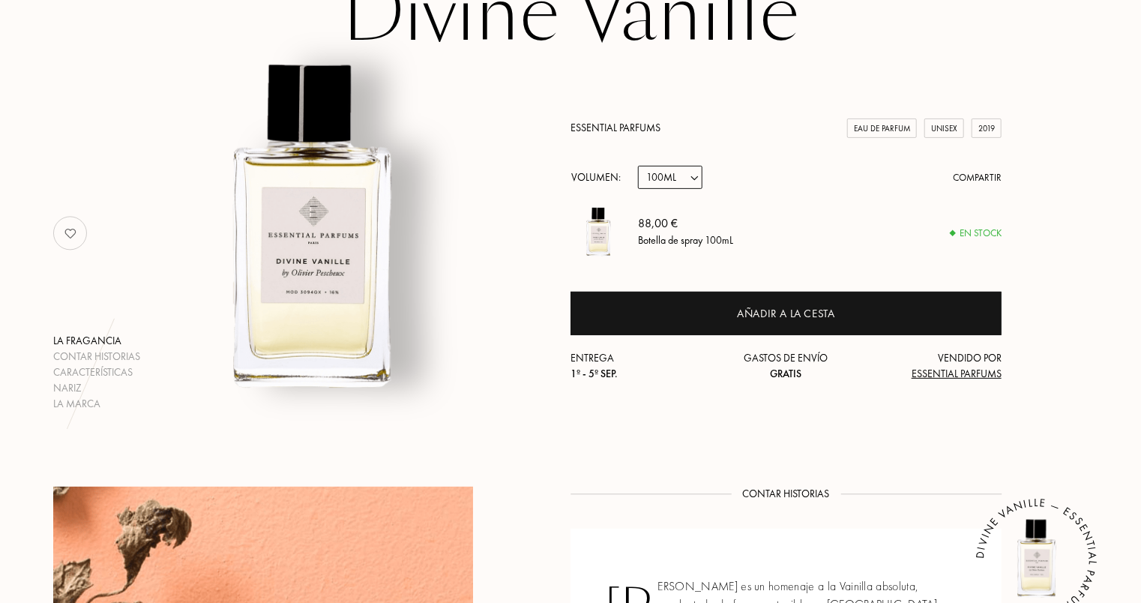
click at [681, 180] on select "Muestra 10mL 100mL 150mL" at bounding box center [670, 177] width 64 height 23
select select "1"
click at [638, 166] on select "Muestra 10mL 100mL 150mL" at bounding box center [670, 177] width 64 height 23
select select "1"
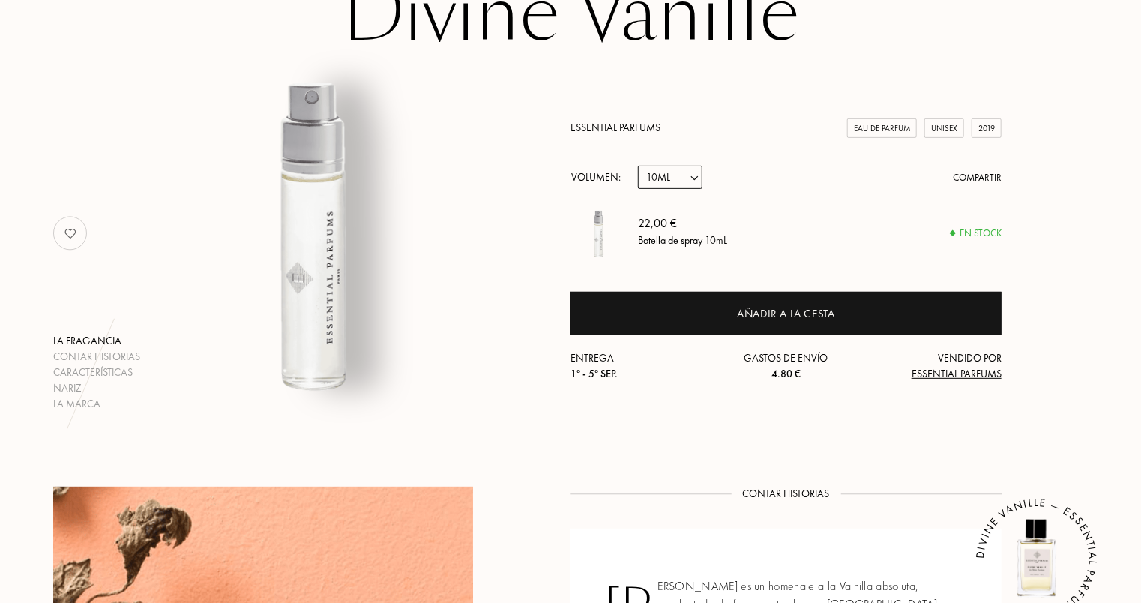
click at [678, 184] on select "Muestra 10mL 100mL 150mL" at bounding box center [670, 177] width 64 height 23
click at [779, 195] on div "Essential Parfums Eau de Parfum Unisex 2019 Volumen: Muestra 10mL 100mL 150mL C…" at bounding box center [786, 251] width 431 height 262
drag, startPoint x: 634, startPoint y: 222, endPoint x: 713, endPoint y: 223, distance: 78.7
click at [713, 223] on div "22,00 € Botella de spray 10mL En stock" at bounding box center [786, 232] width 431 height 56
drag, startPoint x: 713, startPoint y: 223, endPoint x: 760, endPoint y: 238, distance: 49.6
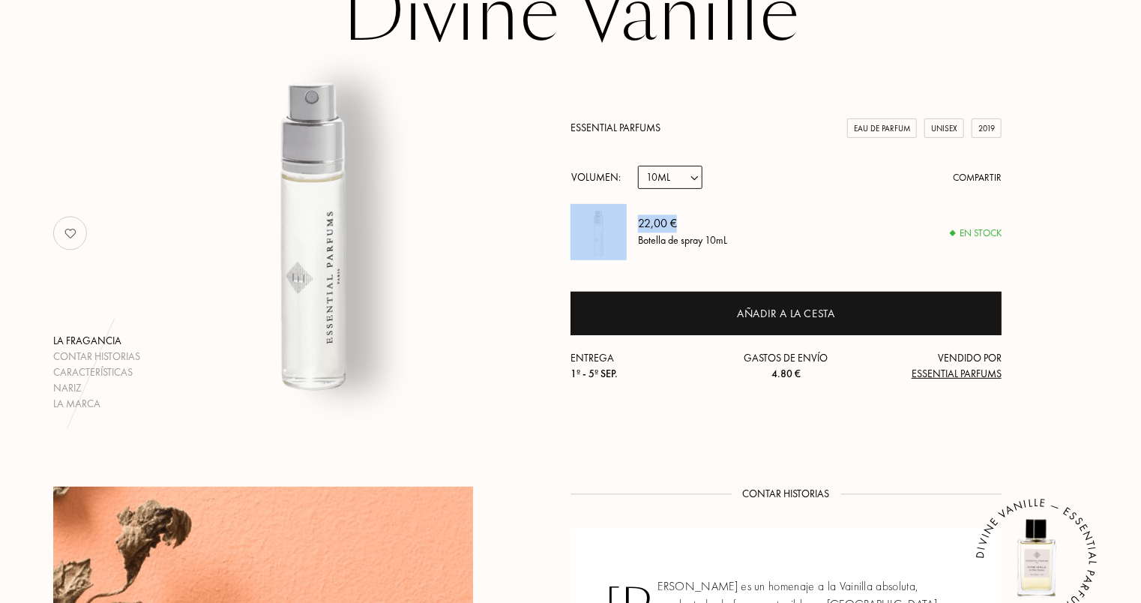
click at [757, 237] on div "22,00 € Botella de spray 10mL" at bounding box center [820, 232] width 364 height 56
click at [738, 248] on div "22,00 € Botella de spray 10mL" at bounding box center [820, 232] width 364 height 56
click at [678, 175] on select "Muestra 10mL 100mL 150mL" at bounding box center [670, 177] width 64 height 23
select select "0"
click at [638, 166] on select "Muestra 10mL 100mL 150mL" at bounding box center [670, 177] width 64 height 23
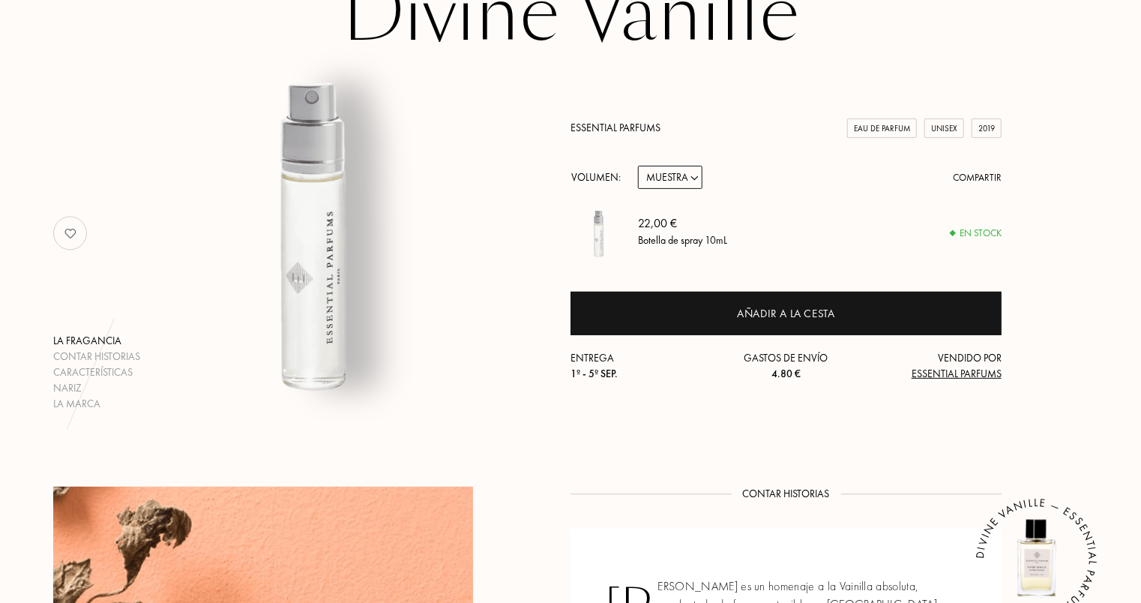
select select "0"
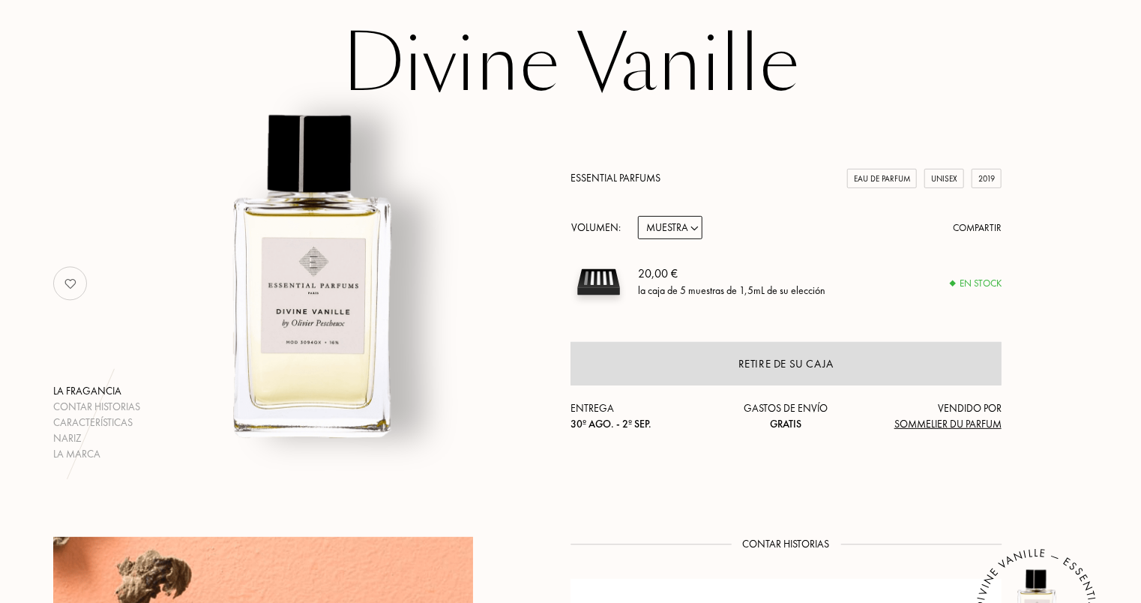
scroll to position [0, 0]
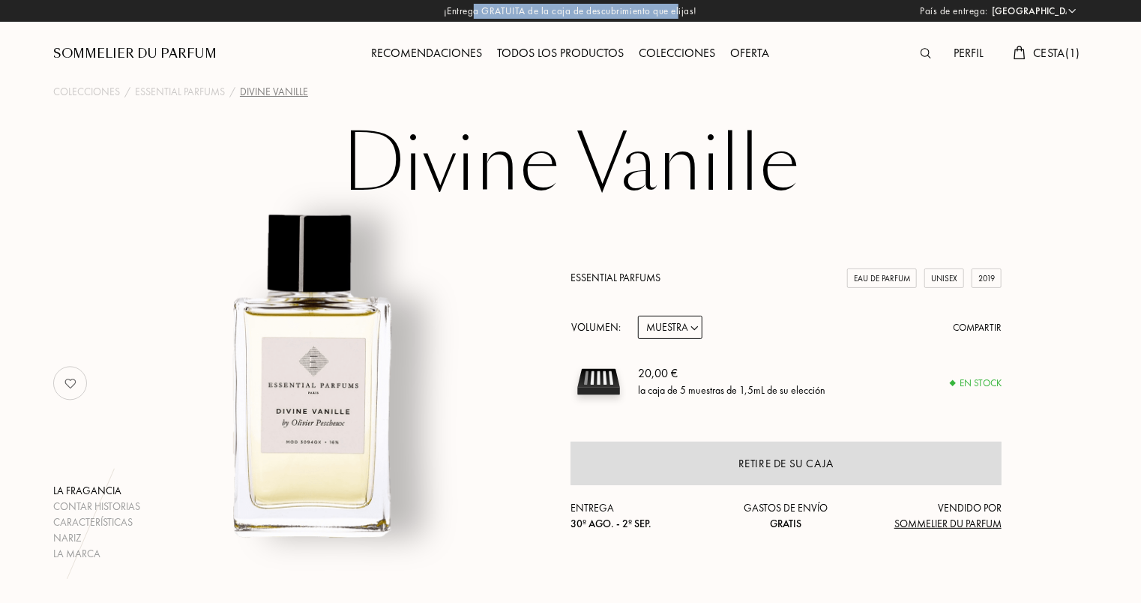
drag, startPoint x: 498, startPoint y: 11, endPoint x: 679, endPoint y: 9, distance: 181.5
click at [679, 9] on div "¡Entrega GRATUITA de la caja de descubrimiento que elijas! País de entrega: [GE…" at bounding box center [570, 11] width 1141 height 22
click at [698, 7] on div "¡Entrega GRATUITA de la caja de descubrimiento que elijas! País de entrega: [GE…" at bounding box center [570, 11] width 1141 height 22
click at [684, 330] on select "Muestra 10mL 100mL 150mL" at bounding box center [670, 327] width 64 height 23
click at [638, 316] on select "Muestra 10mL 100mL 150mL" at bounding box center [670, 327] width 64 height 23
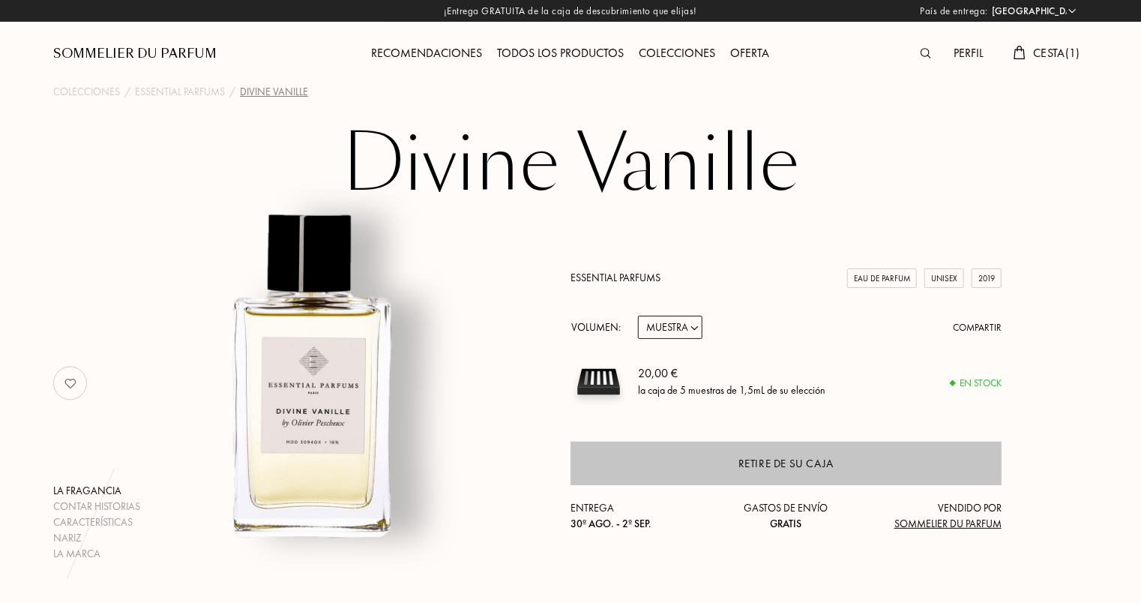
click at [741, 472] on div "Retire de su caja" at bounding box center [786, 463] width 431 height 43
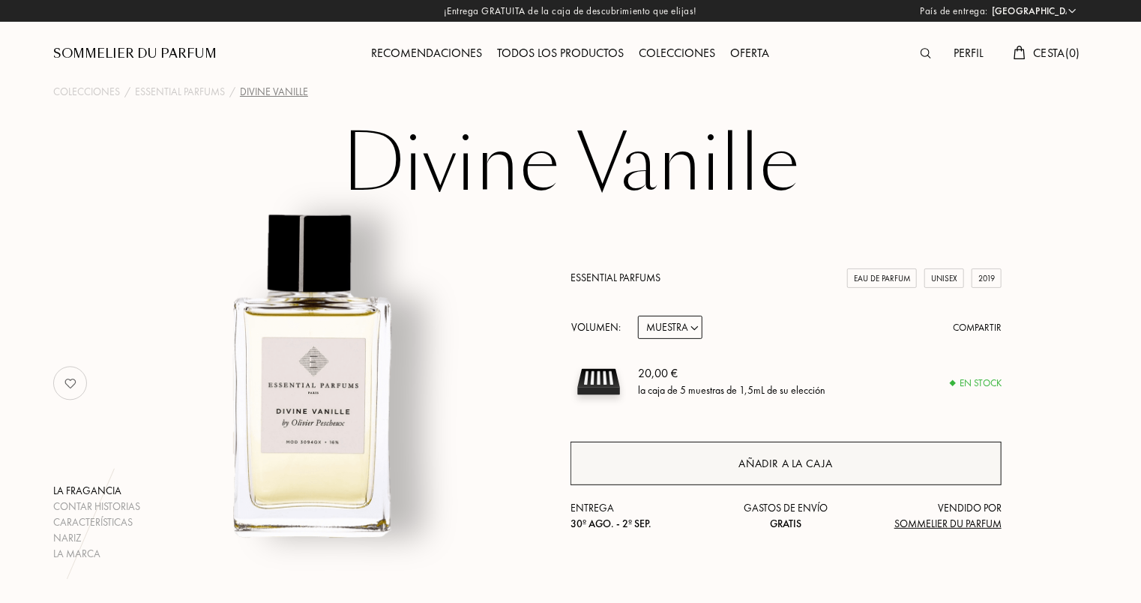
click at [786, 450] on div "Añadir a la caja" at bounding box center [786, 463] width 431 height 43
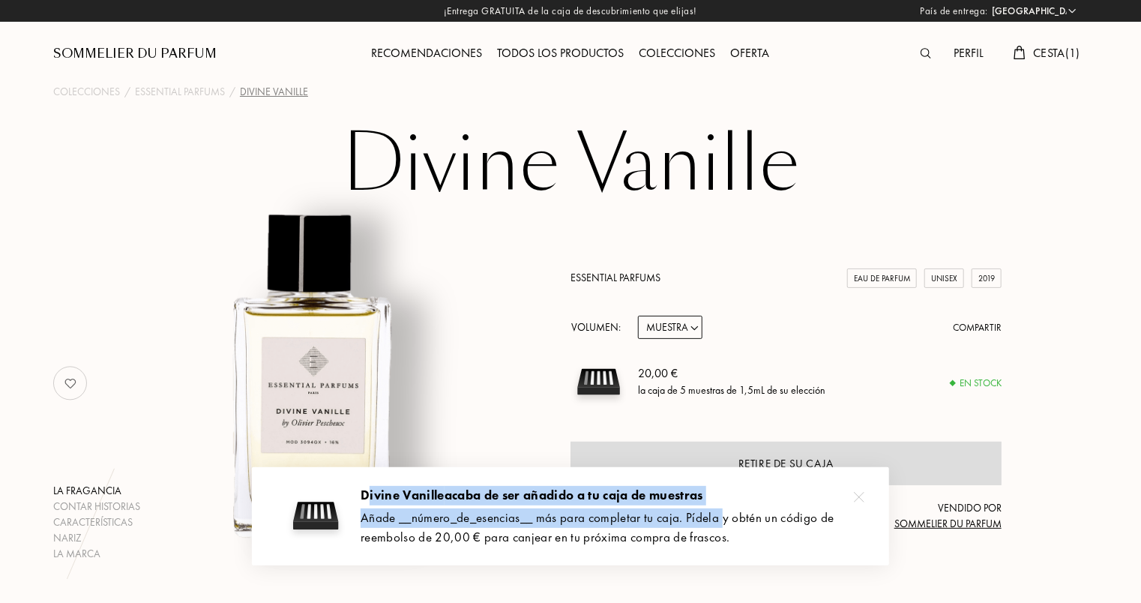
drag, startPoint x: 371, startPoint y: 499, endPoint x: 719, endPoint y: 525, distance: 348.9
click at [719, 525] on div "Divine Vanille acaba de ser añadido a tu caja de muestras Añade __número_de_ese…" at bounding box center [614, 516] width 506 height 61
